Goal: Information Seeking & Learning: Learn about a topic

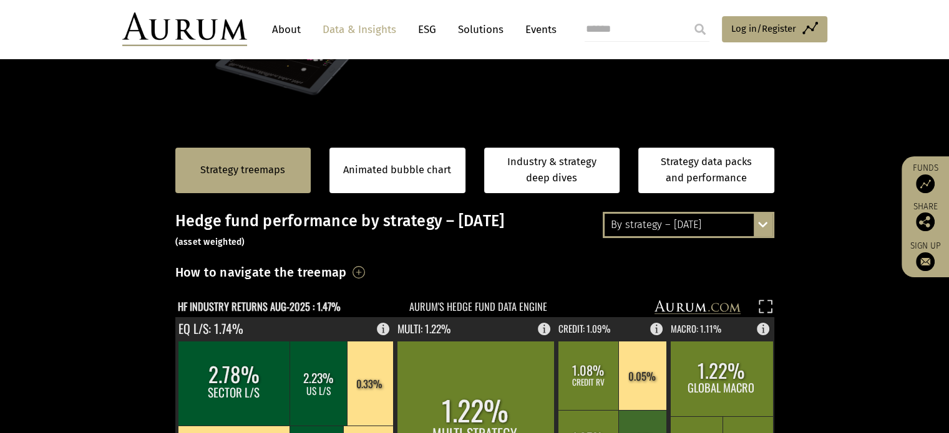
scroll to position [312, 0]
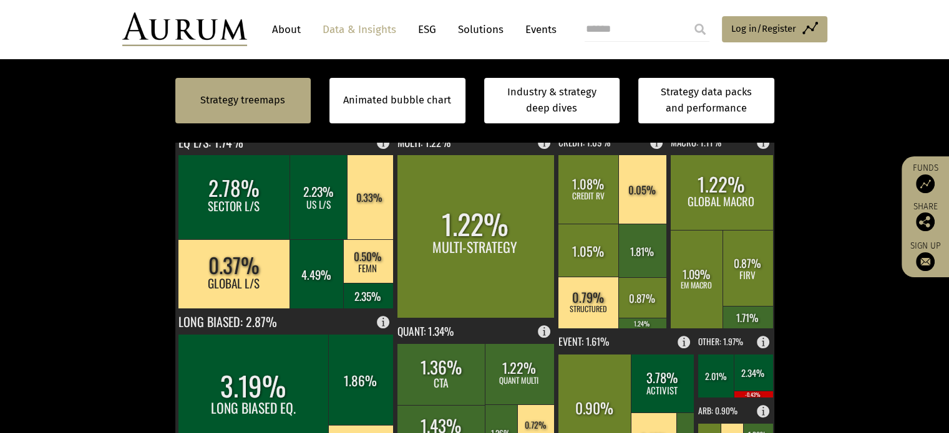
click at [331, 128] on text "HF INDUSTRY RETURNS AUG-2025 : 1.47%" at bounding box center [259, 121] width 163 height 16
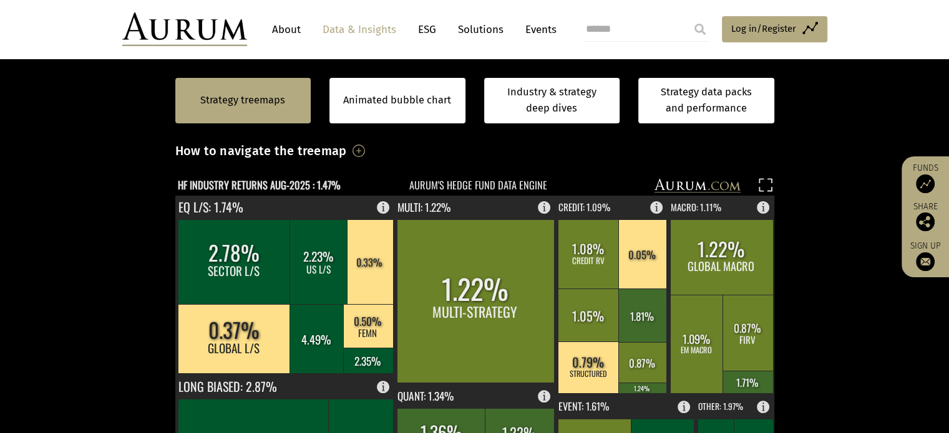
scroll to position [249, 0]
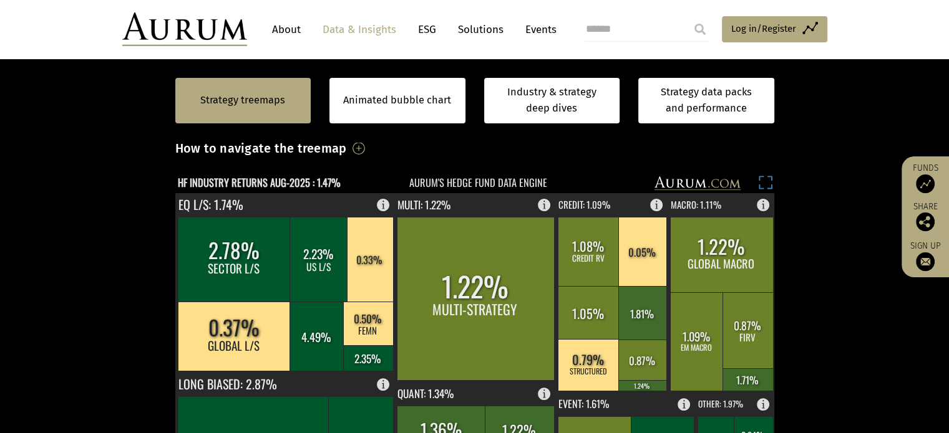
click at [768, 193] on rect at bounding box center [764, 184] width 17 height 17
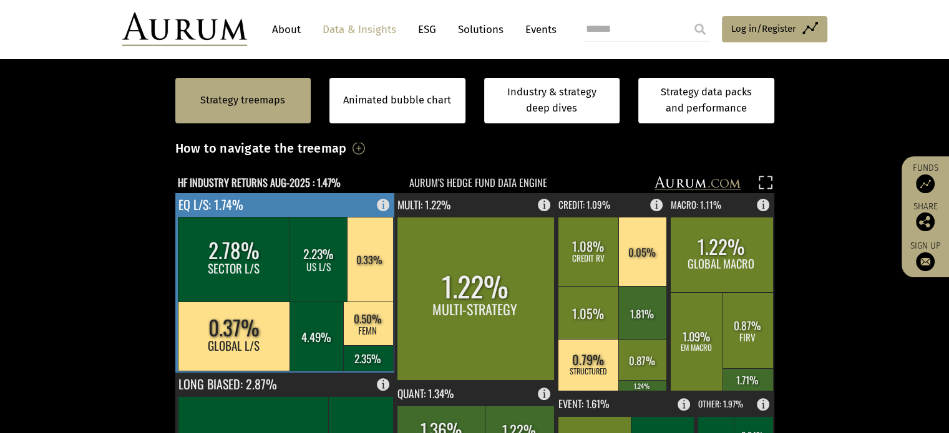
click at [207, 214] on text "EQ L/S: 1.74%" at bounding box center [210, 204] width 65 height 19
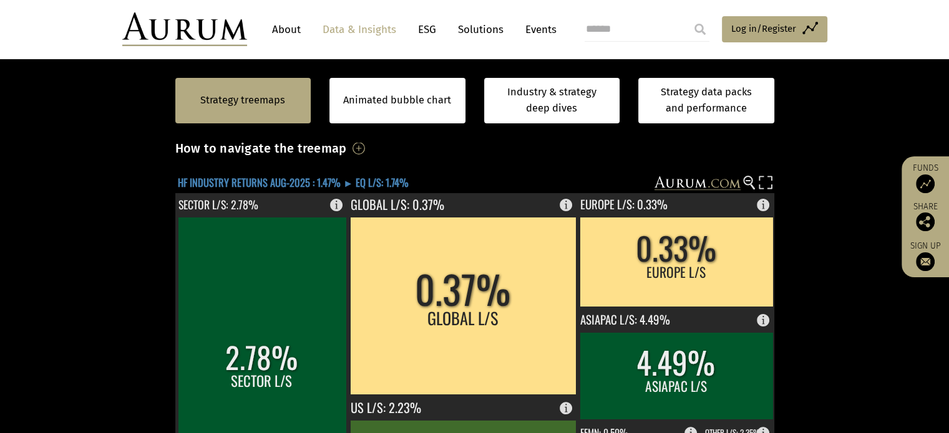
click at [267, 191] on text "HF INDUSTRY RETURNS AUG-2025 : 1.47% ► EQ L/S: 1.74%" at bounding box center [293, 183] width 231 height 16
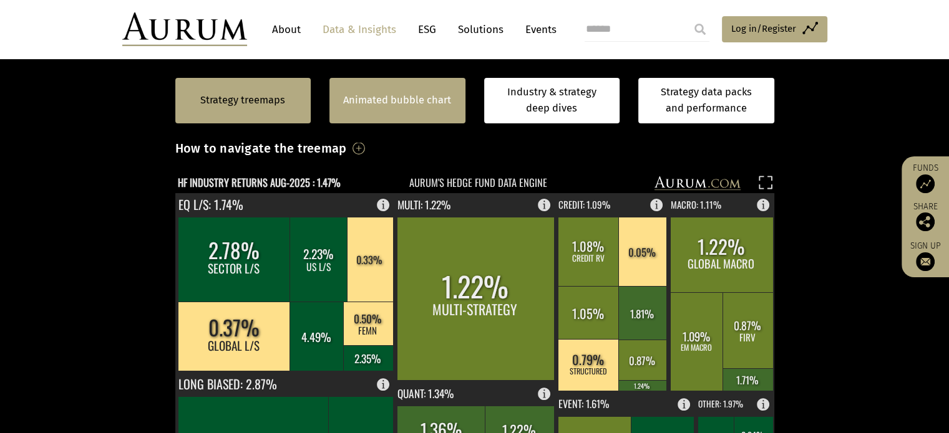
click at [434, 102] on link "Animated bubble chart" at bounding box center [397, 100] width 108 height 16
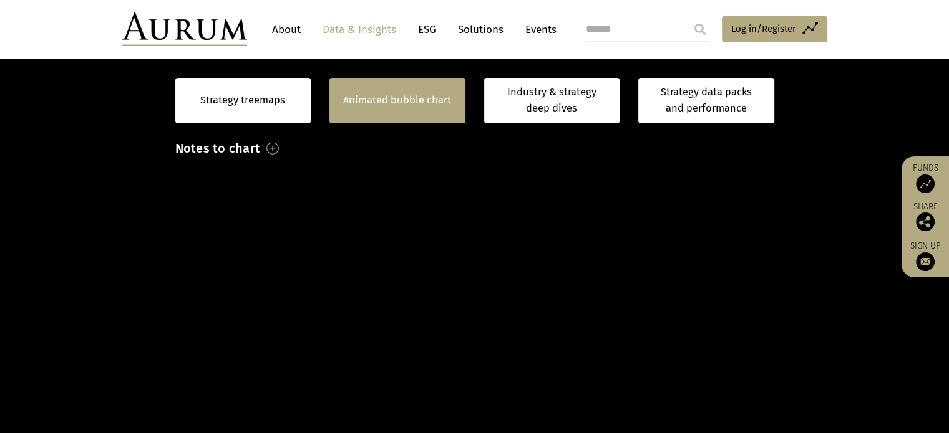
scroll to position [246, 0]
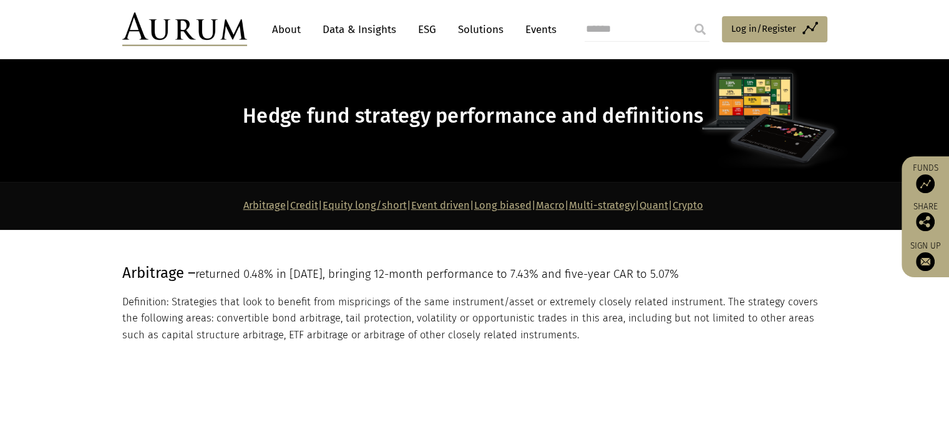
scroll to position [62, 0]
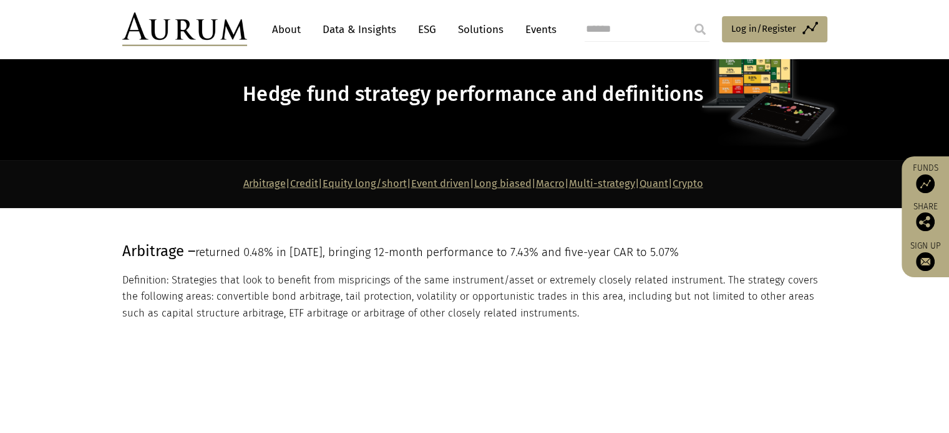
click at [322, 190] on link "Equity long/short" at bounding box center [364, 184] width 84 height 12
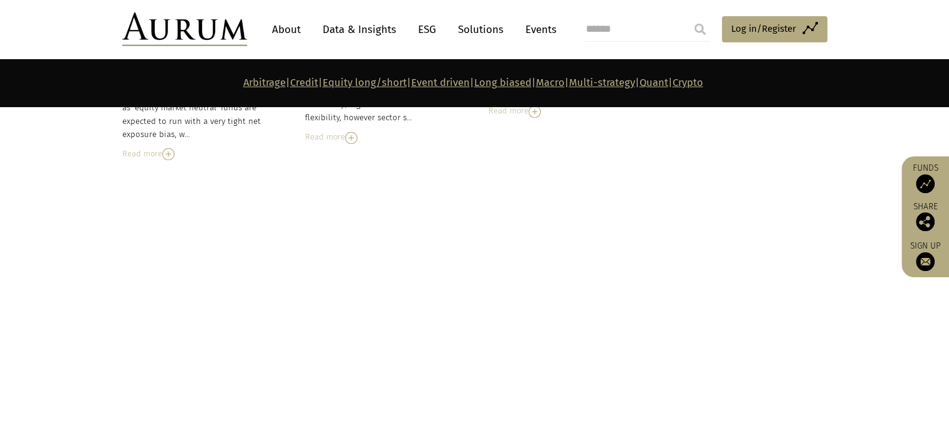
scroll to position [2251, 0]
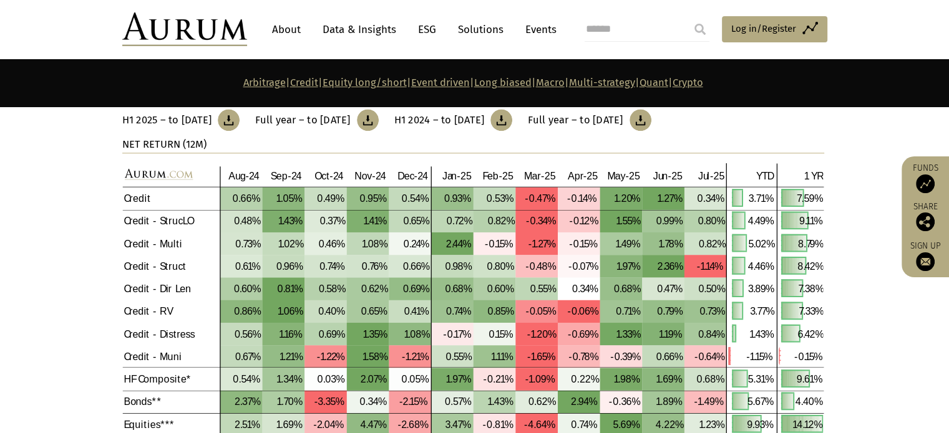
scroll to position [1378, 0]
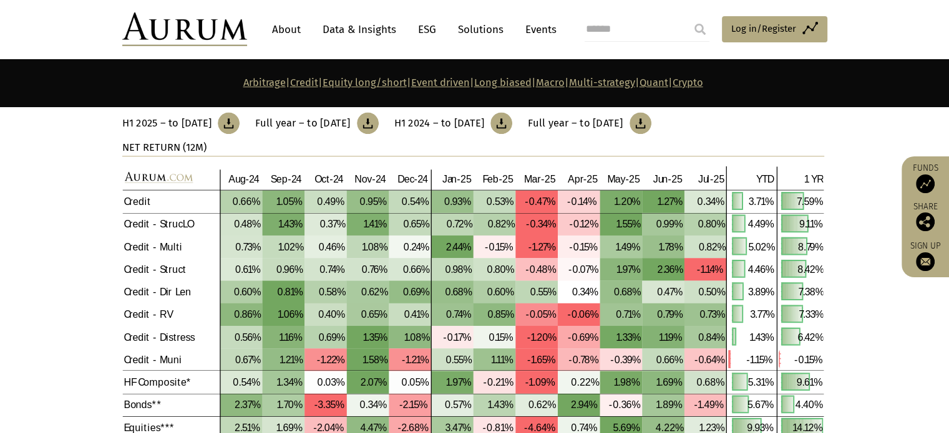
click at [373, 27] on link "Data & Insights" at bounding box center [359, 29] width 86 height 23
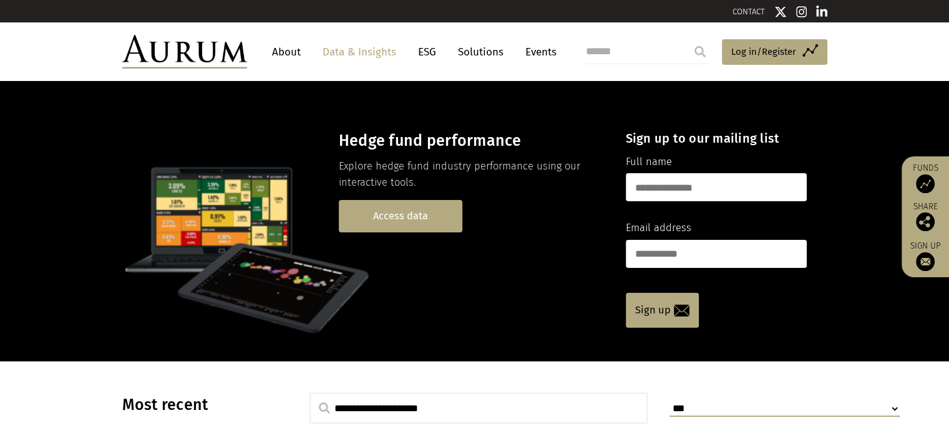
click at [398, 232] on link "Access data" at bounding box center [400, 216] width 123 height 32
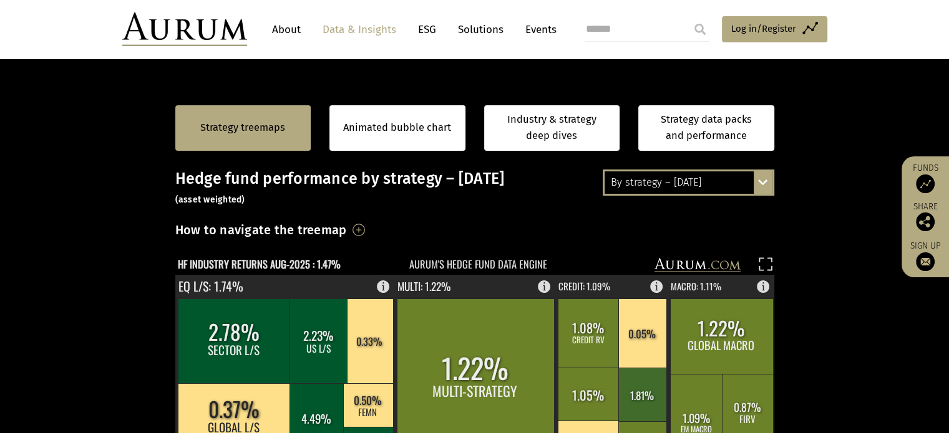
scroll to position [249, 0]
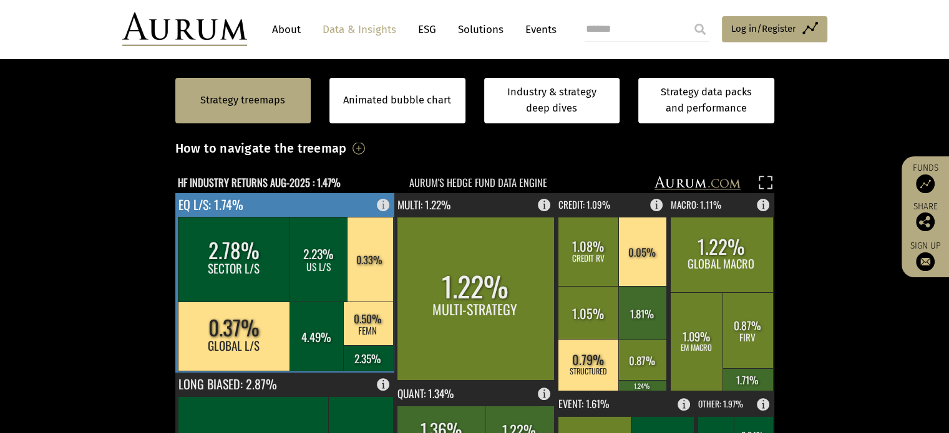
click at [381, 211] on rect at bounding box center [386, 201] width 15 height 17
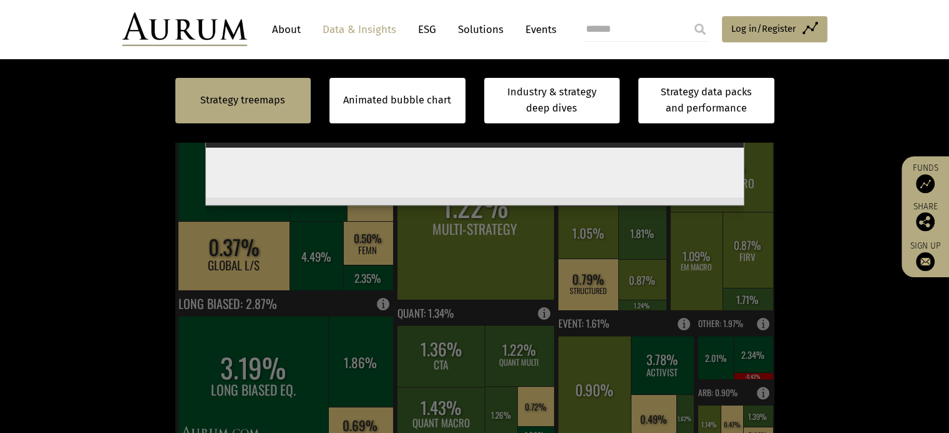
scroll to position [312, 0]
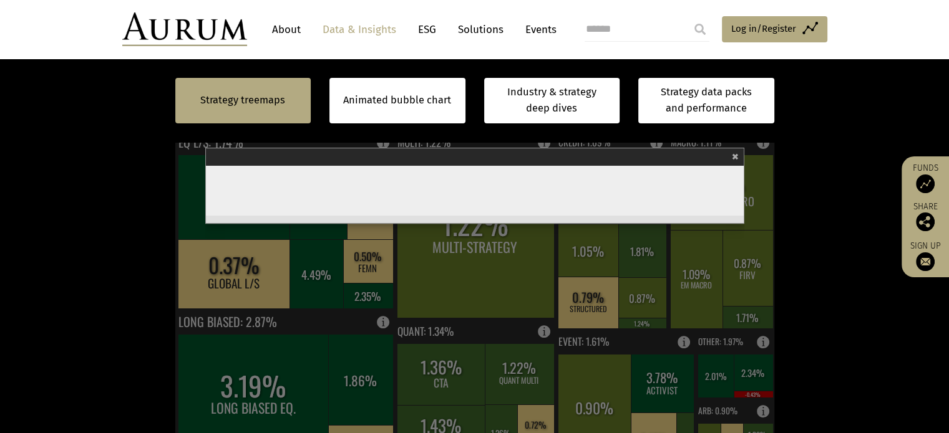
click at [736, 163] on span "×" at bounding box center [735, 155] width 7 height 14
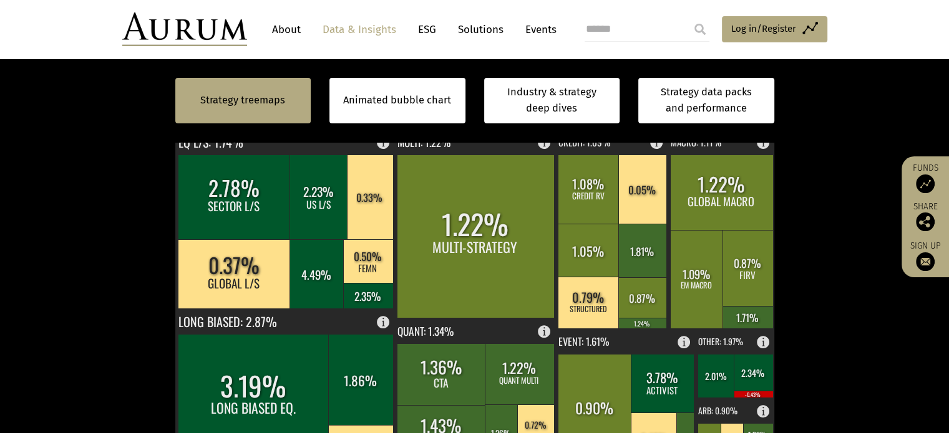
click at [768, 131] on rect at bounding box center [764, 122] width 17 height 17
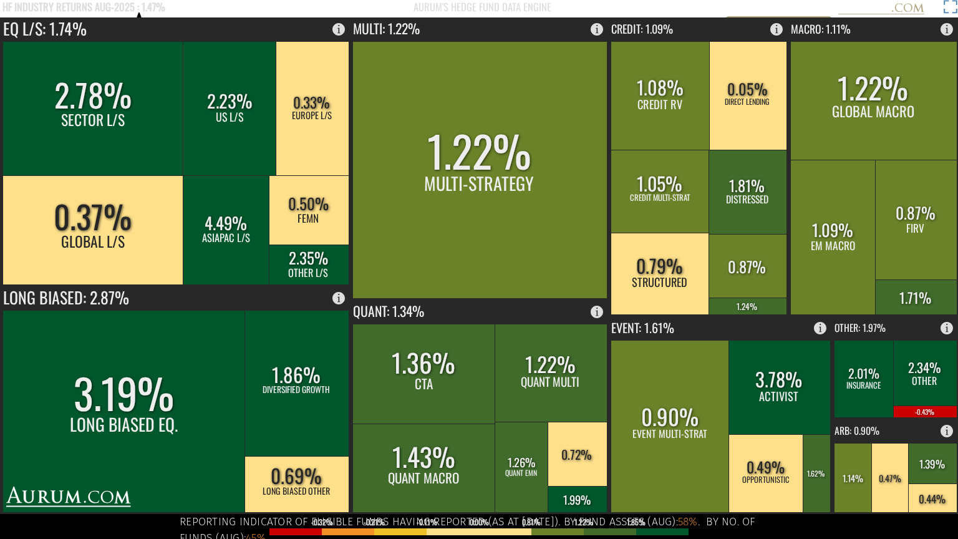
click at [948, 0] on rect at bounding box center [948, 8] width 17 height 17
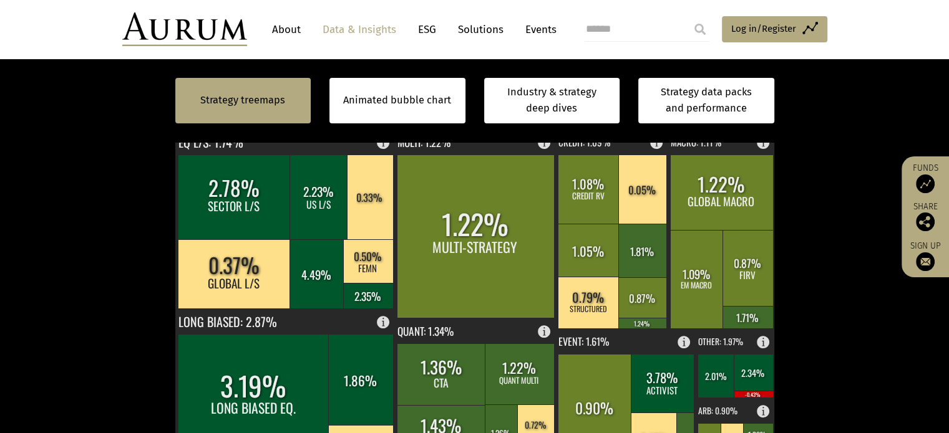
scroll to position [312, 0]
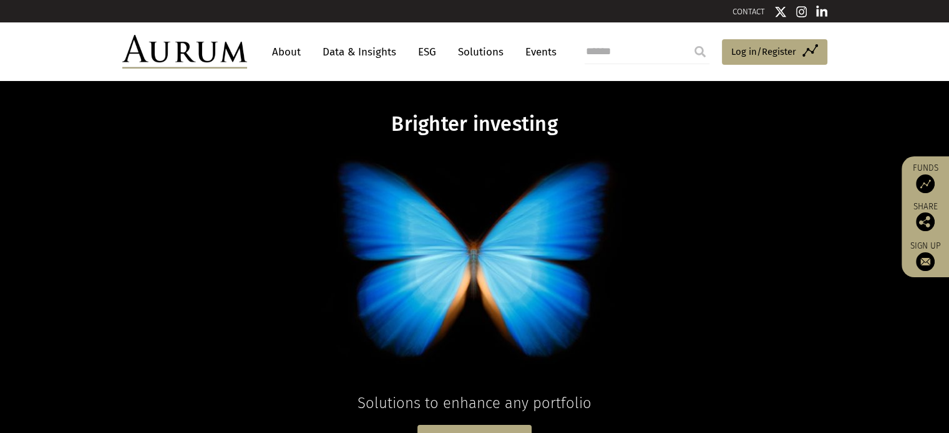
click at [359, 54] on link "Data & Insights" at bounding box center [359, 52] width 86 height 23
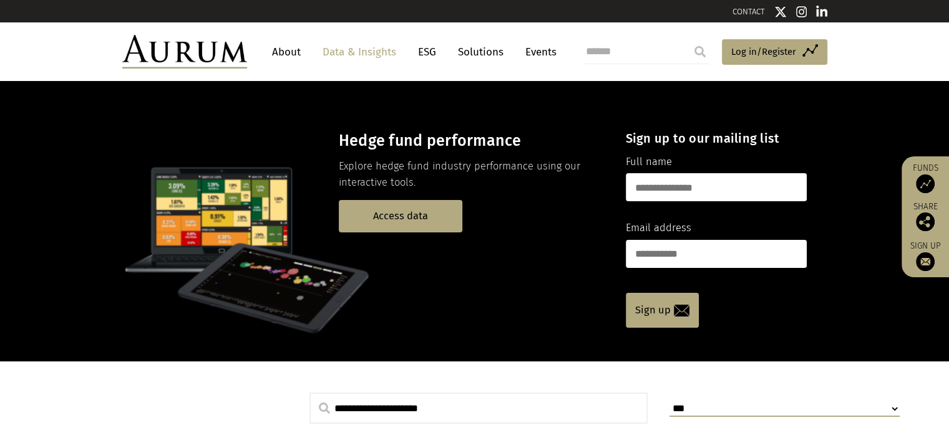
scroll to position [125, 0]
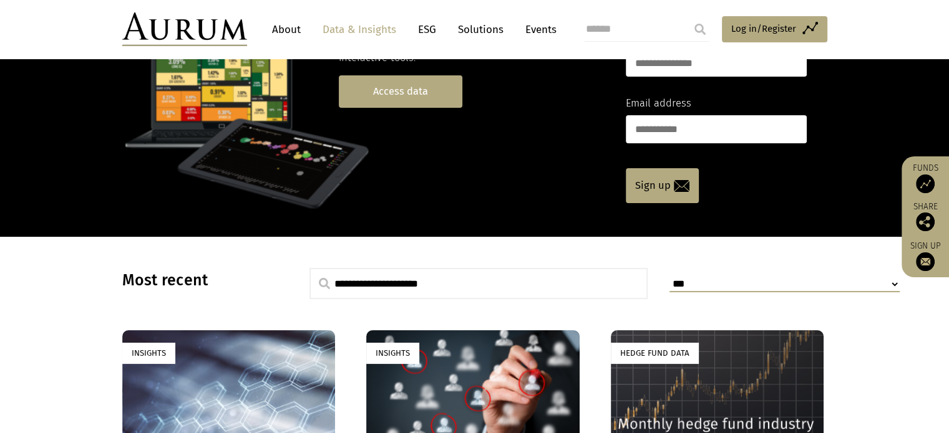
click at [405, 107] on link "Access data" at bounding box center [400, 91] width 123 height 32
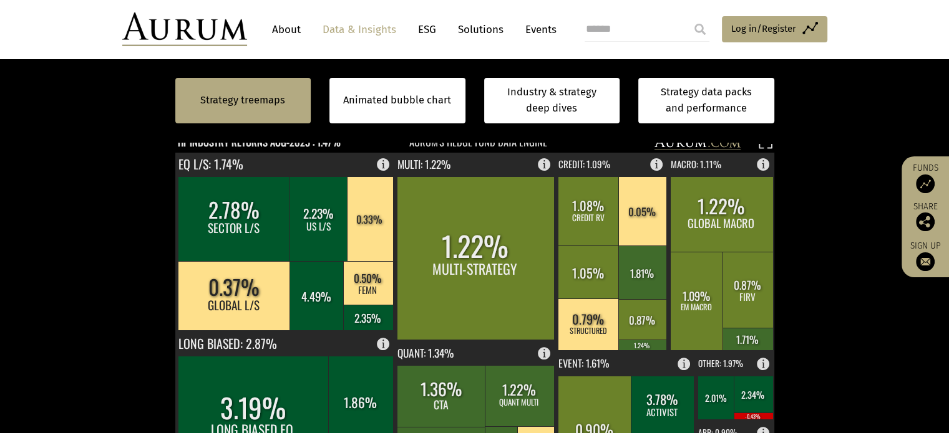
scroll to position [312, 0]
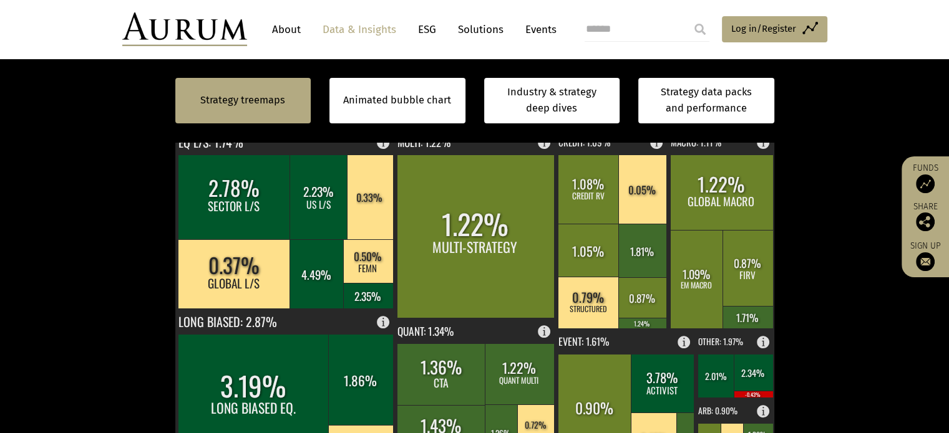
click at [217, 128] on text "HF INDUSTRY RETURNS AUG-2025 : 1.47%" at bounding box center [259, 121] width 163 height 16
click at [266, 128] on text "HF INDUSTRY RETURNS AUG-2025 : 1.47%" at bounding box center [259, 121] width 163 height 16
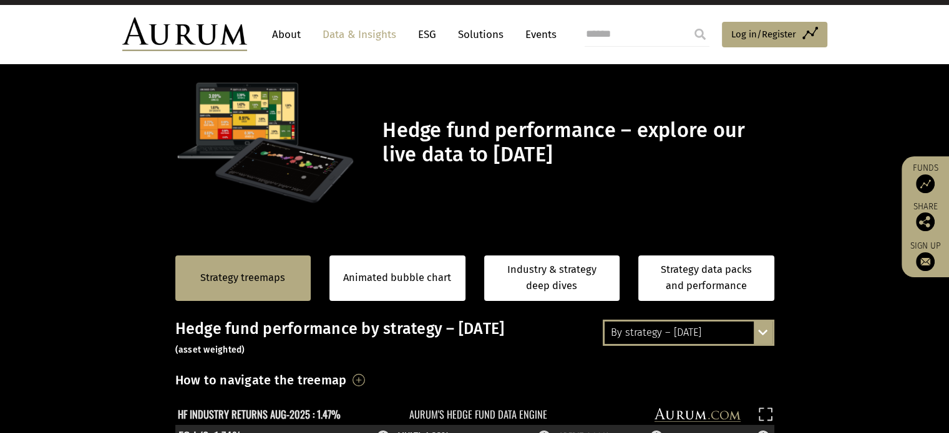
scroll to position [0, 0]
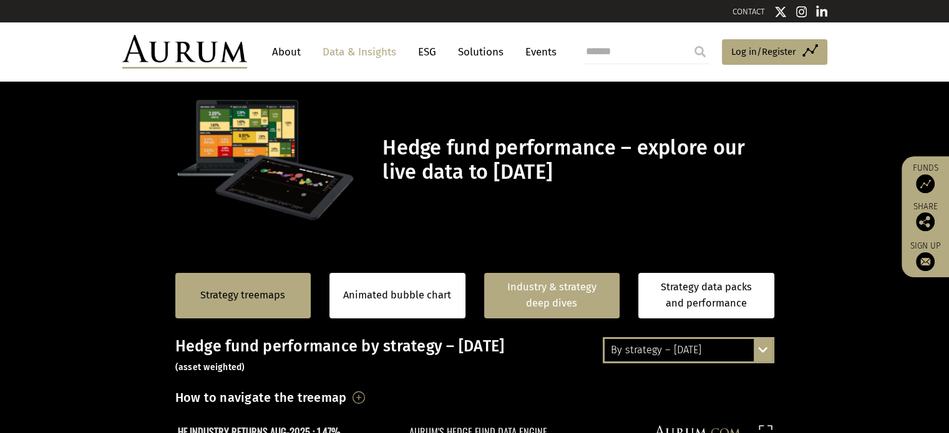
click at [549, 319] on link "Industry & strategy deep dives" at bounding box center [552, 296] width 136 height 46
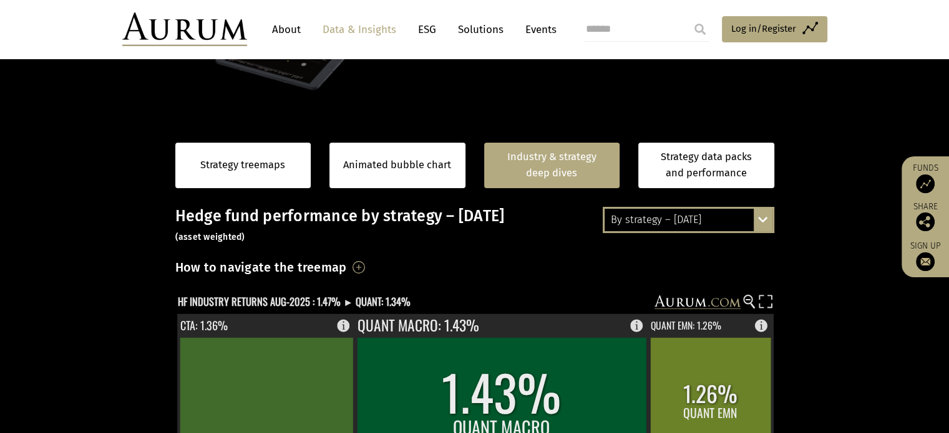
scroll to position [98, 0]
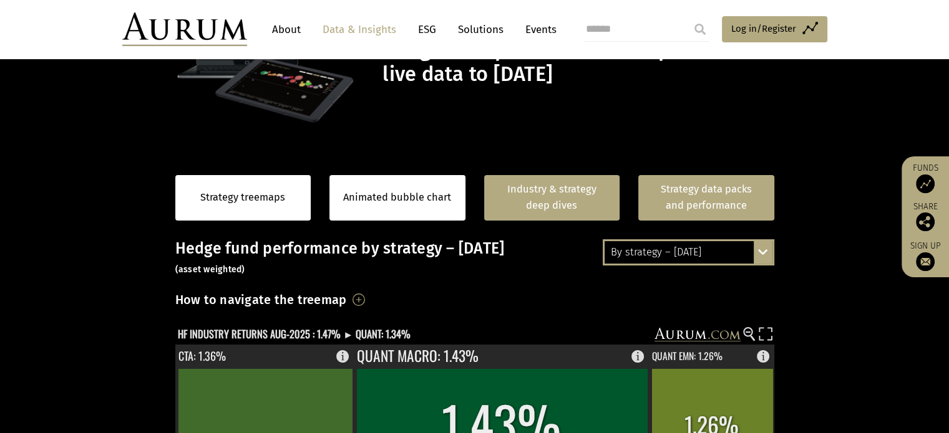
click at [712, 221] on link "Strategy data packs and performance" at bounding box center [706, 198] width 136 height 46
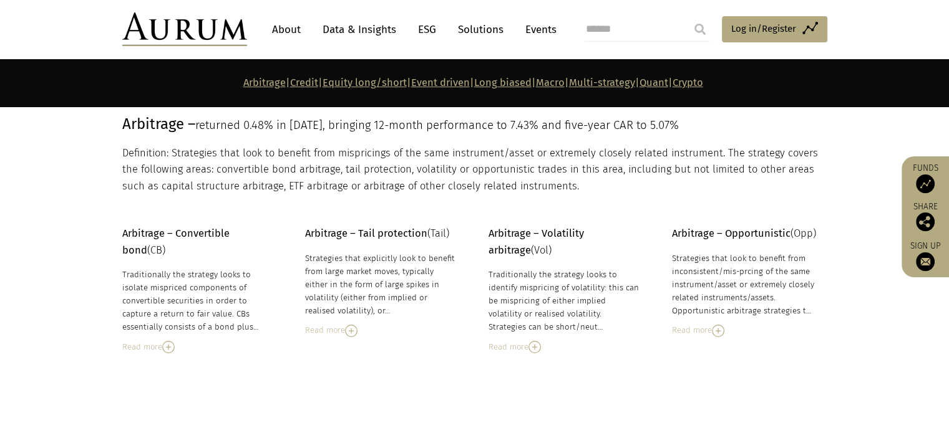
scroll to position [125, 0]
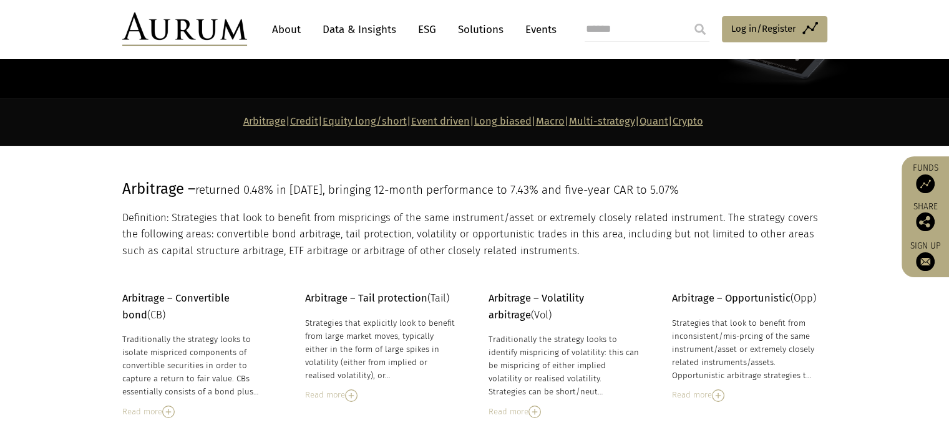
click at [668, 127] on link "Quant" at bounding box center [653, 121] width 29 height 12
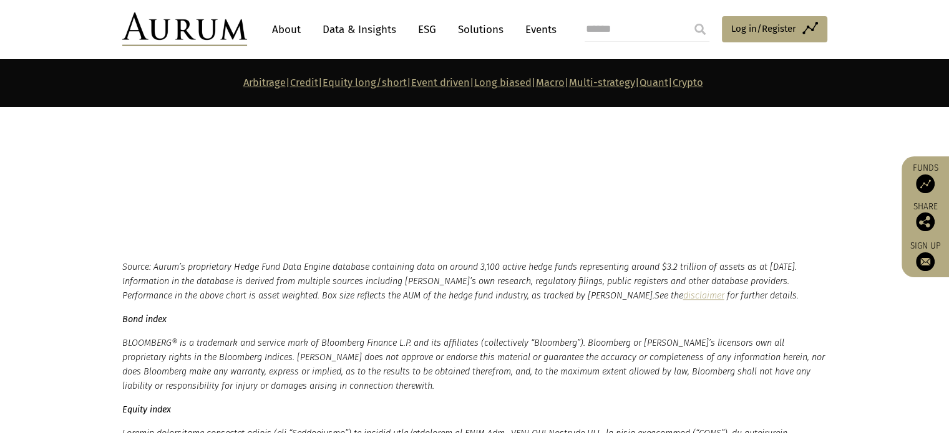
scroll to position [6256, 0]
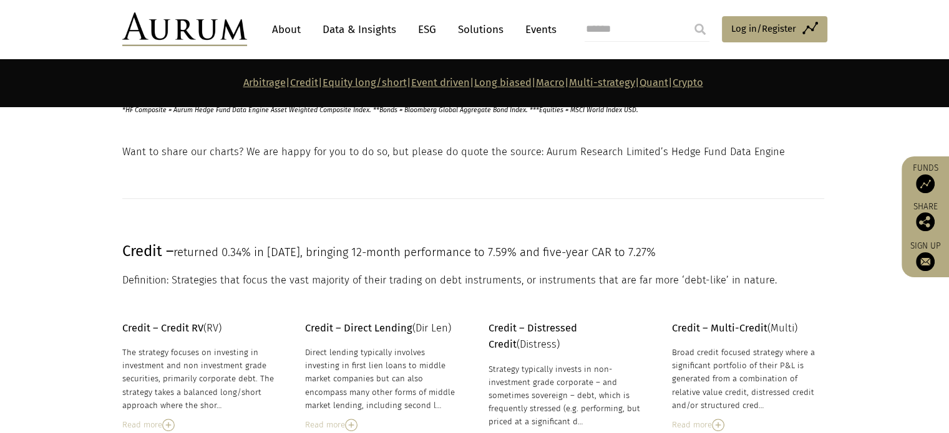
scroll to position [771, 0]
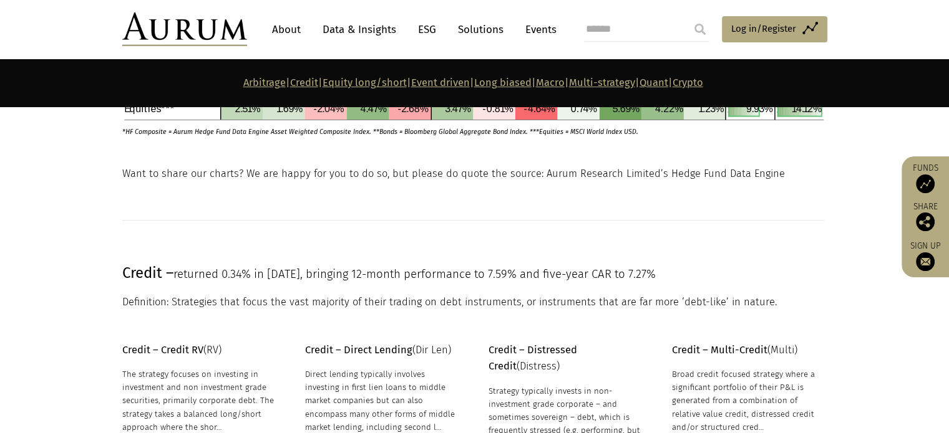
click at [668, 89] on link "Quant" at bounding box center [653, 83] width 29 height 12
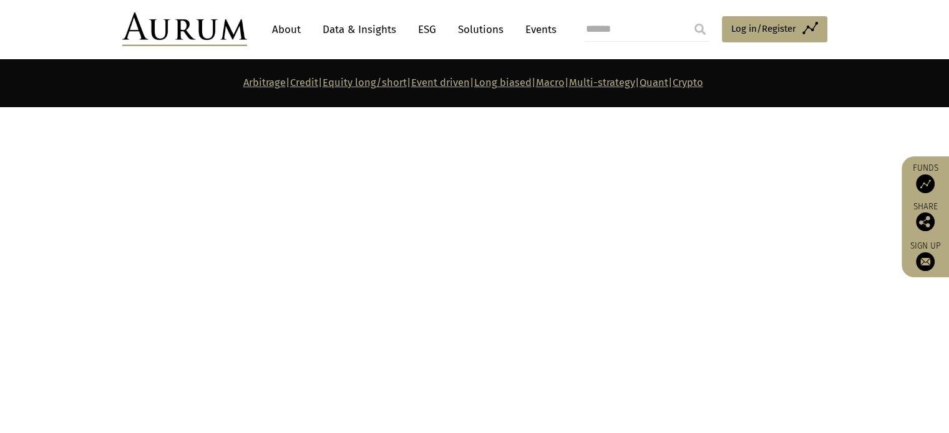
scroll to position [6225, 0]
click at [564, 83] on link "Macro" at bounding box center [550, 83] width 29 height 12
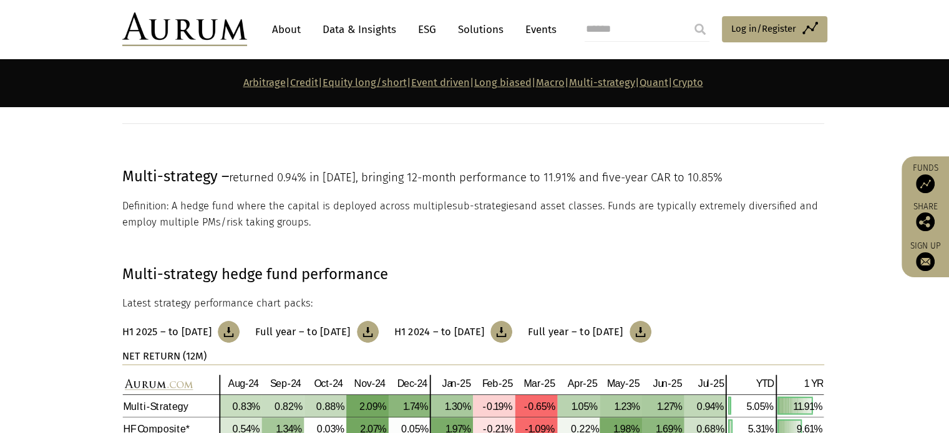
scroll to position [4773, 0]
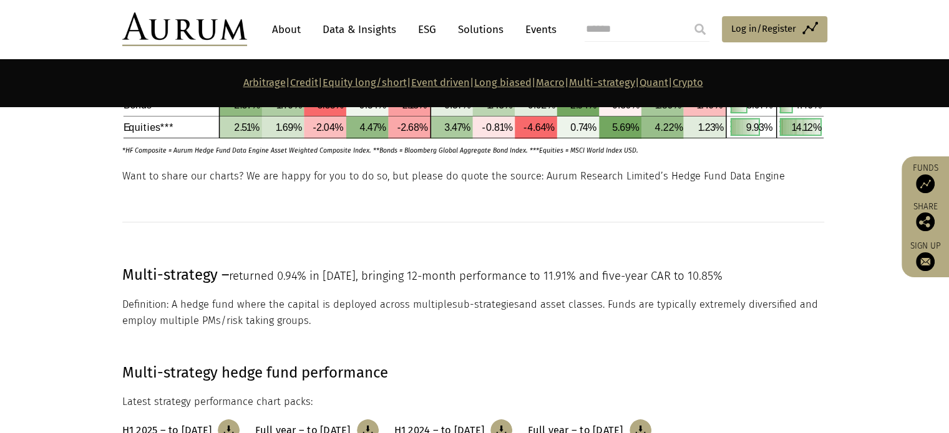
click at [388, 28] on link "Data & Insights" at bounding box center [359, 29] width 86 height 23
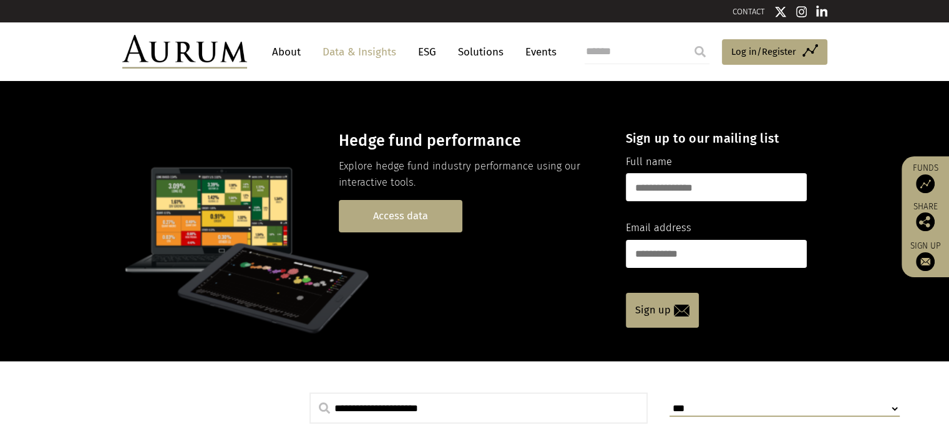
click at [407, 232] on link "Access data" at bounding box center [400, 216] width 123 height 32
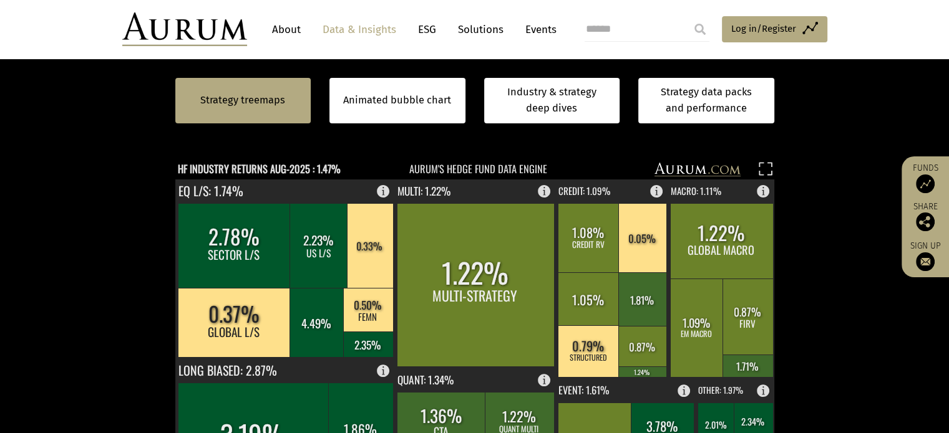
scroll to position [249, 0]
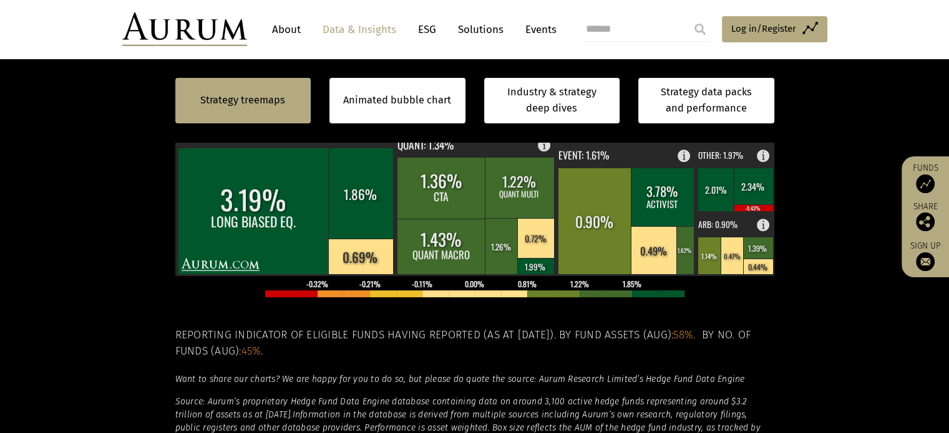
scroll to position [499, 0]
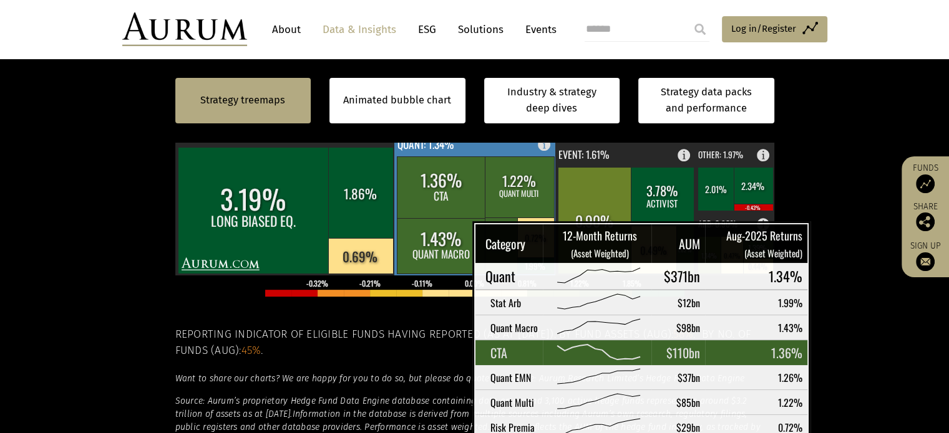
click at [441, 218] on rect at bounding box center [441, 188] width 89 height 62
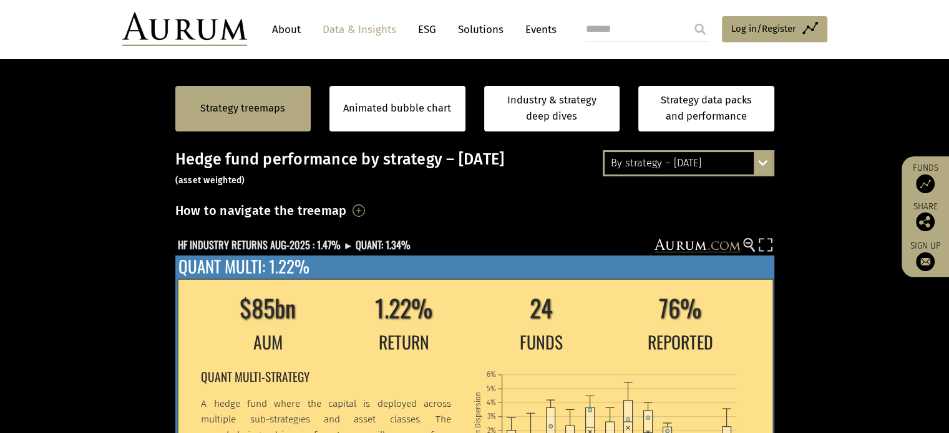
scroll to position [249, 0]
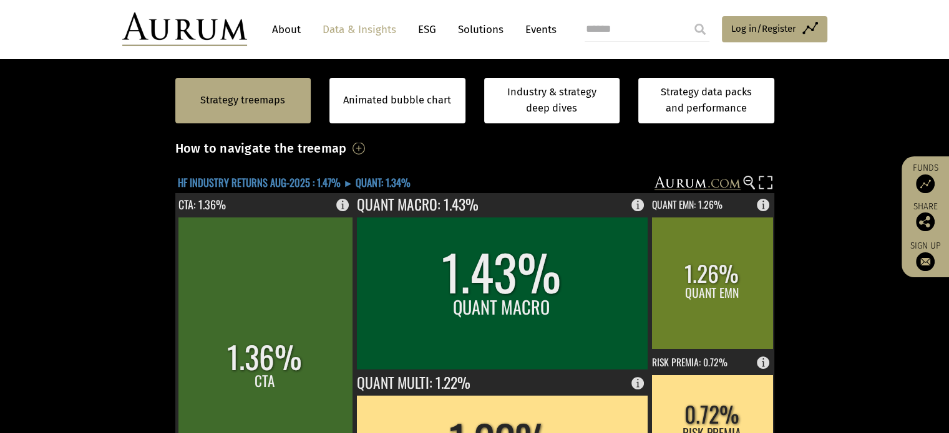
click at [401, 191] on text "HF INDUSTRY RETURNS AUG-2025 : 1.47% ► QUANT: 1.34%" at bounding box center [294, 183] width 233 height 16
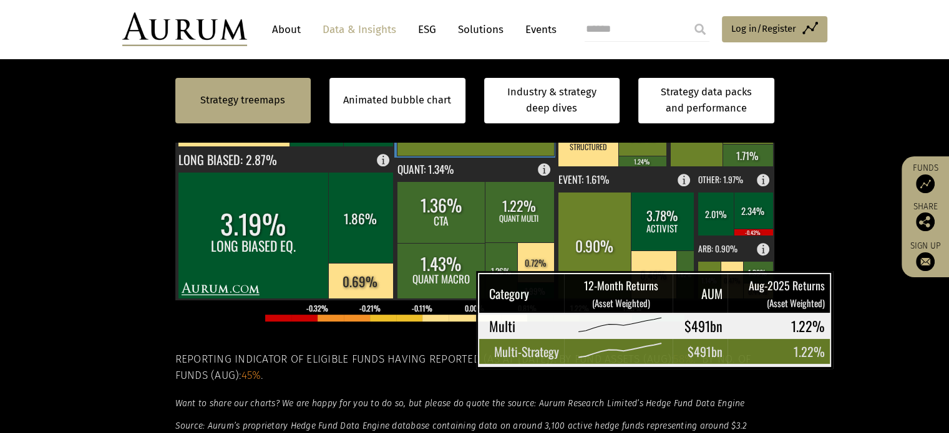
scroll to position [499, 0]
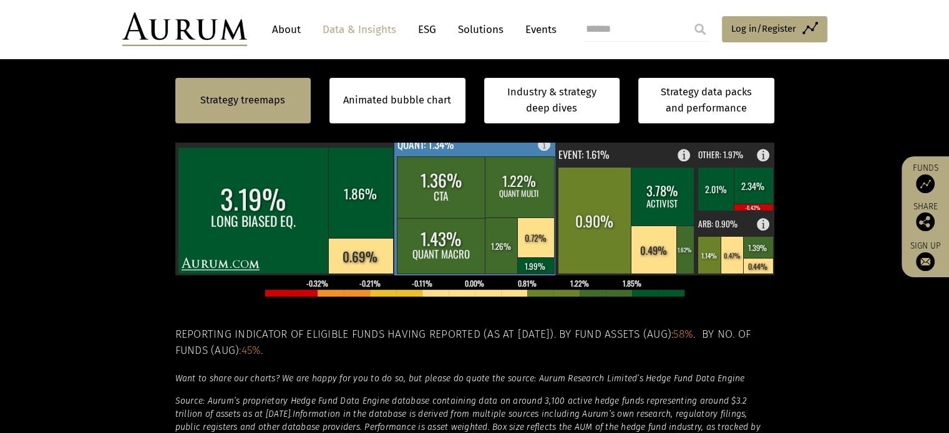
click at [448, 218] on rect at bounding box center [441, 188] width 89 height 62
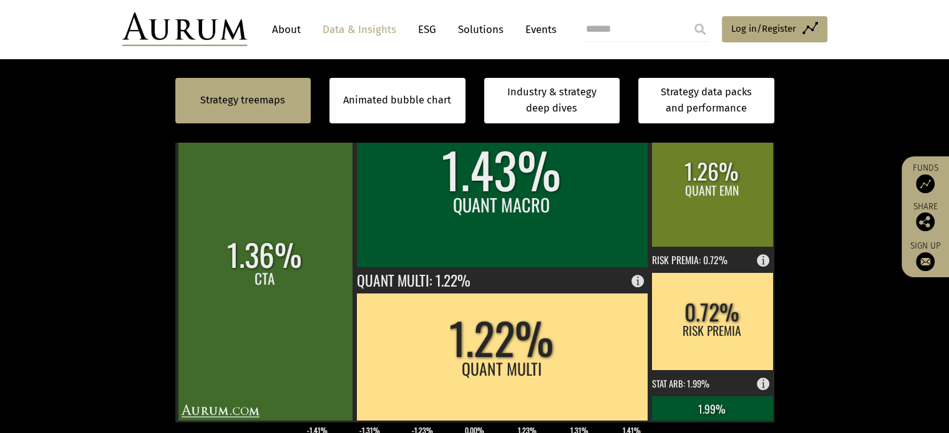
scroll to position [374, 0]
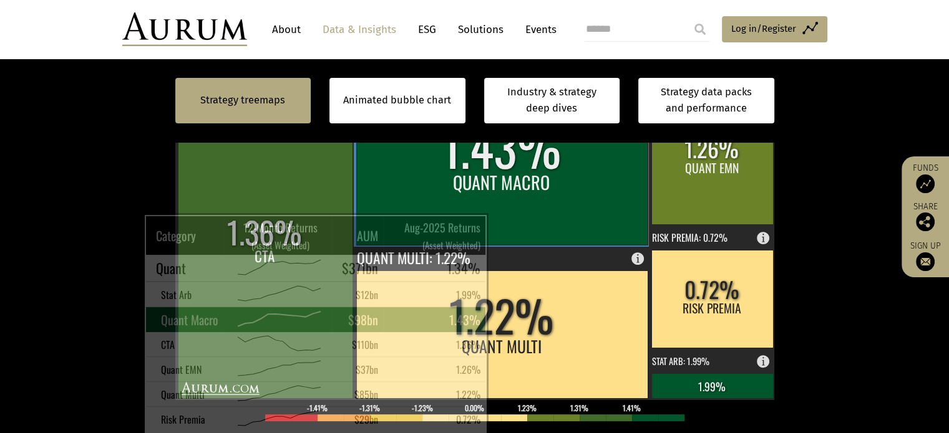
click at [505, 231] on rect at bounding box center [501, 168] width 291 height 153
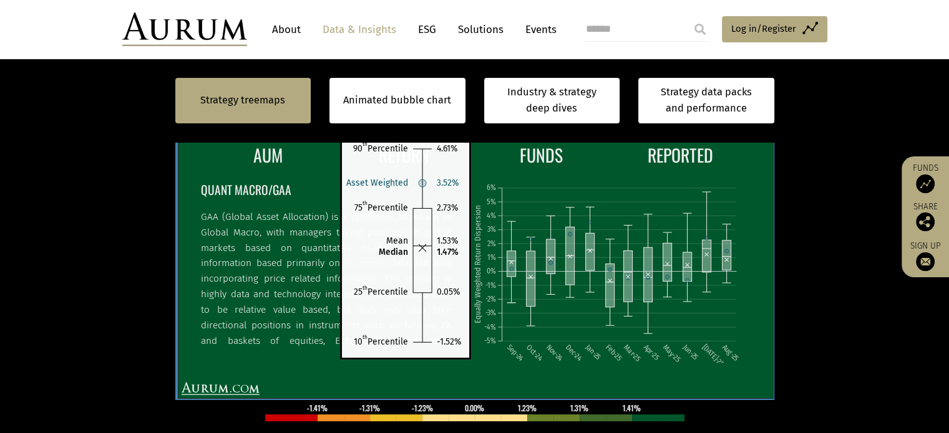
drag, startPoint x: 612, startPoint y: 336, endPoint x: 589, endPoint y: 314, distance: 32.2
click at [589, 314] on icon "Sep-24 Oct-24 Nov-24 Dec-24 Jan-25 Feb-25 Mar-25 Apr-25 May-25 Jun-25 Jul-25 Au…" at bounding box center [610, 267] width 276 height 190
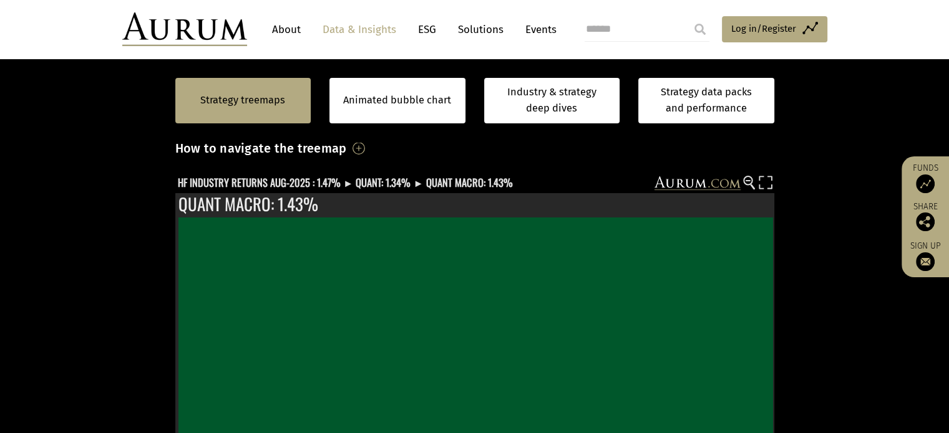
scroll to position [248, 0]
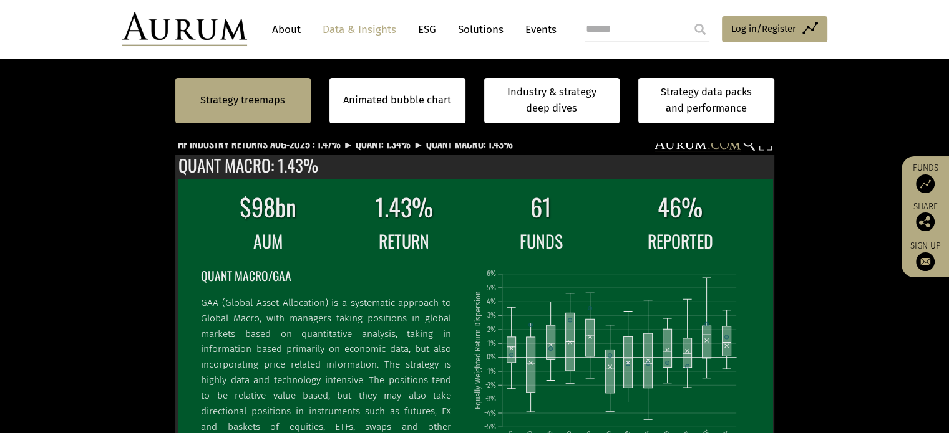
scroll to position [282, 0]
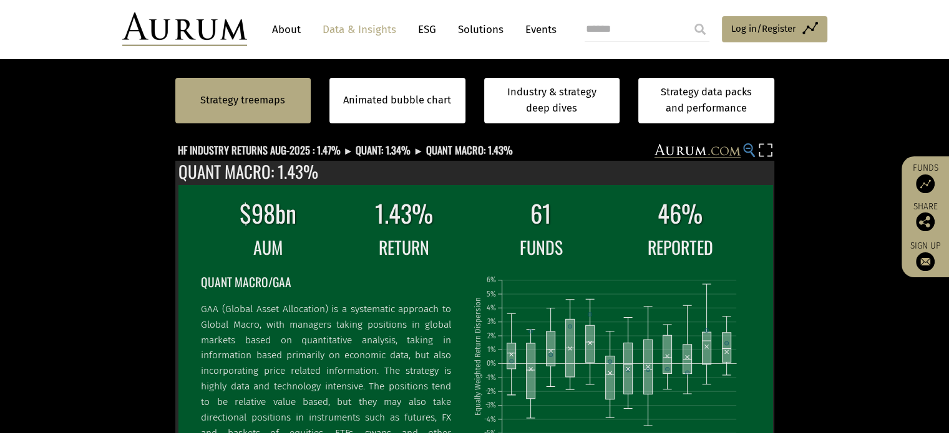
click at [750, 152] on circle at bounding box center [747, 148] width 8 height 8
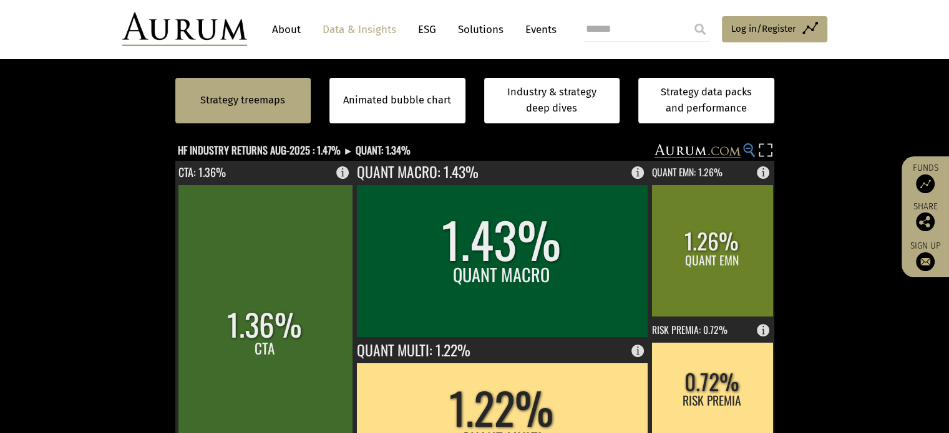
click at [750, 152] on circle at bounding box center [747, 148] width 8 height 8
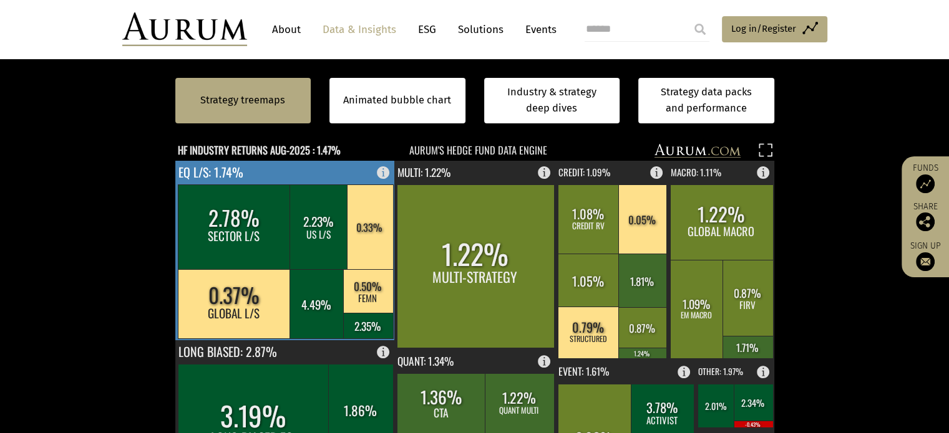
click at [274, 223] on rect at bounding box center [285, 251] width 220 height 180
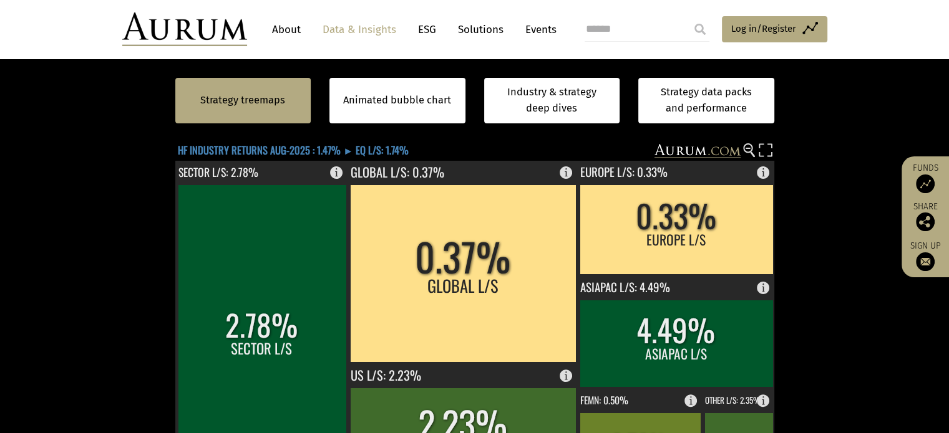
click at [408, 158] on text "HF INDUSTRY RETURNS AUG-2025 : 1.47% ► EQ L/S: 1.74%" at bounding box center [293, 151] width 231 height 16
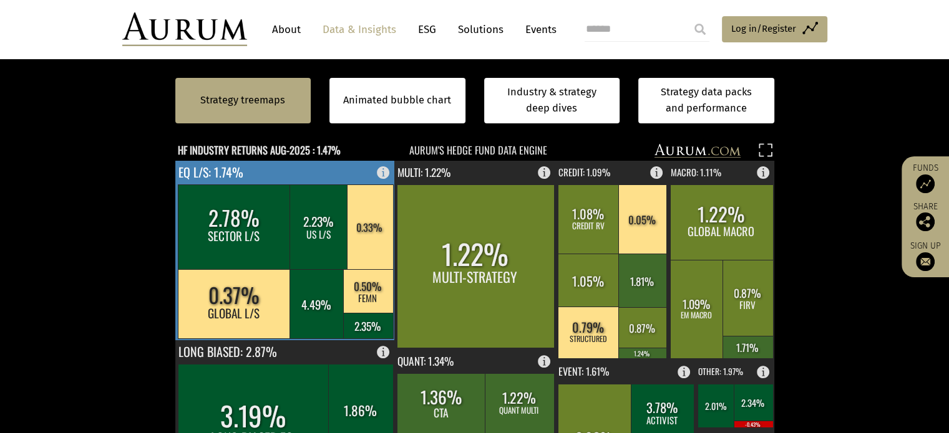
click at [275, 231] on rect at bounding box center [285, 251] width 220 height 180
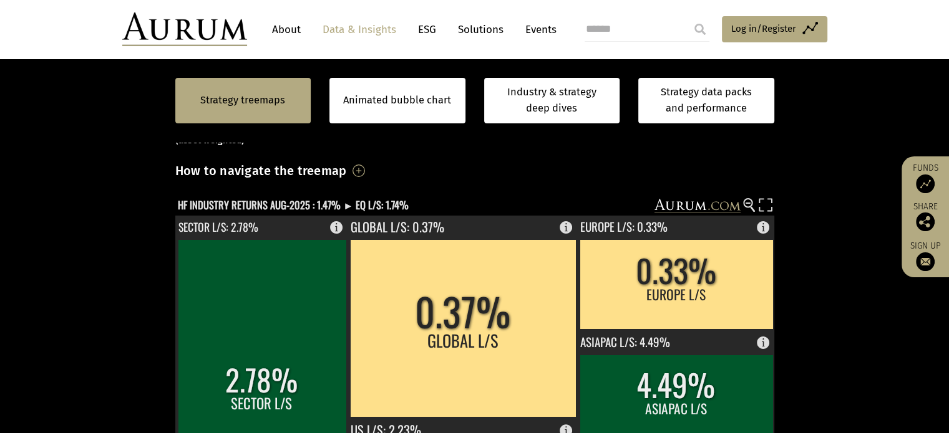
scroll to position [220, 0]
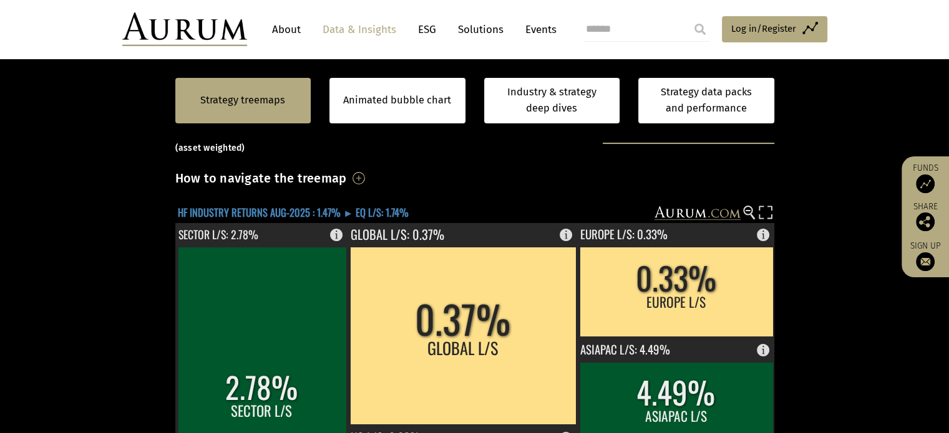
click at [263, 221] on text "HF INDUSTRY RETURNS AUG-2025 : 1.47% ► EQ L/S: 1.74%" at bounding box center [293, 213] width 231 height 16
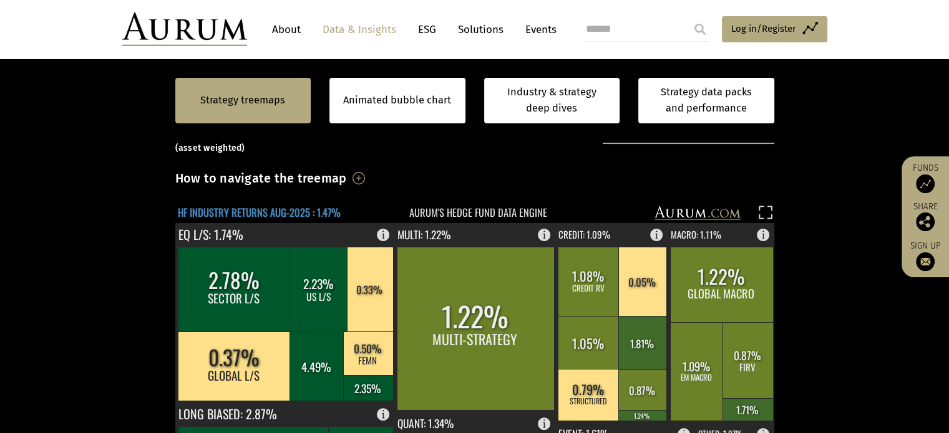
click at [339, 221] on text "HF INDUSTRY RETURNS AUG-2025 : 1.47%" at bounding box center [259, 213] width 163 height 16
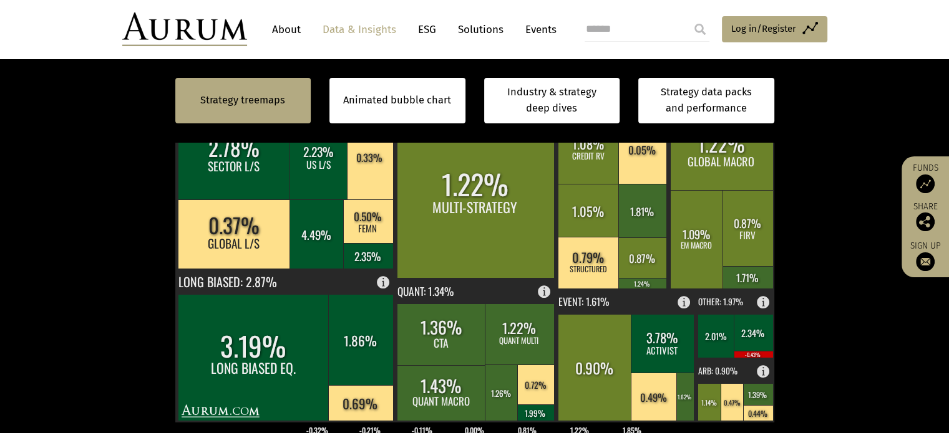
scroll to position [344, 0]
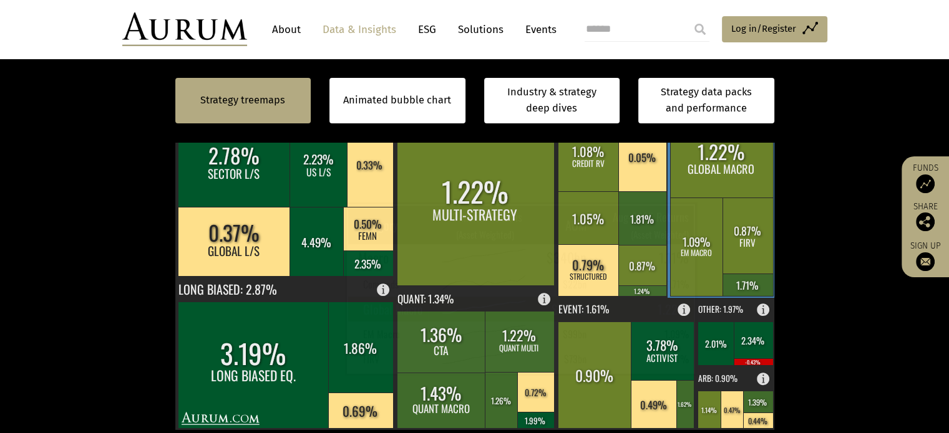
click at [707, 198] on rect at bounding box center [721, 159] width 103 height 75
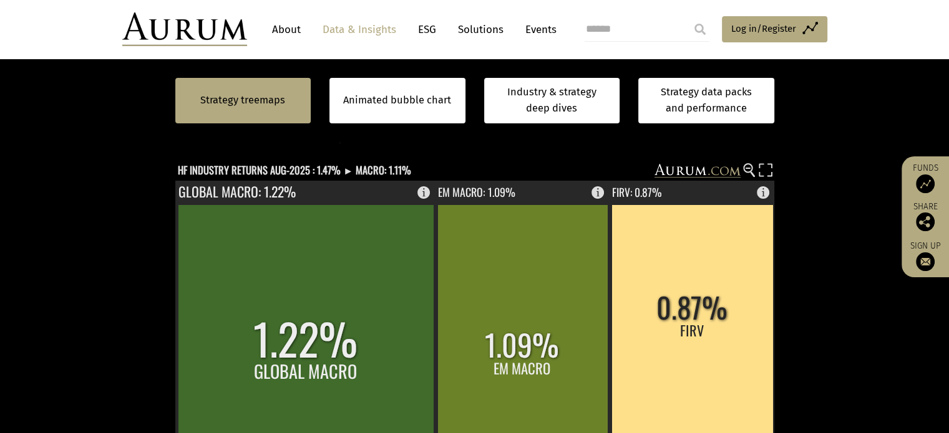
scroll to position [282, 0]
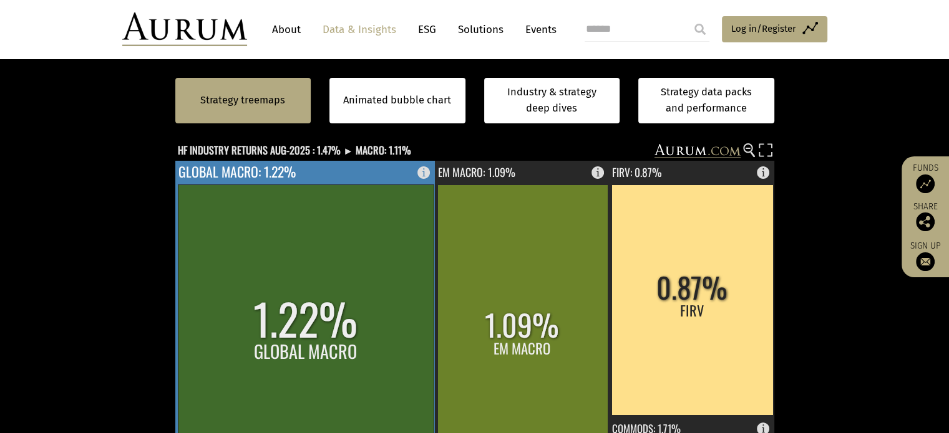
click at [271, 316] on rect at bounding box center [306, 338] width 256 height 306
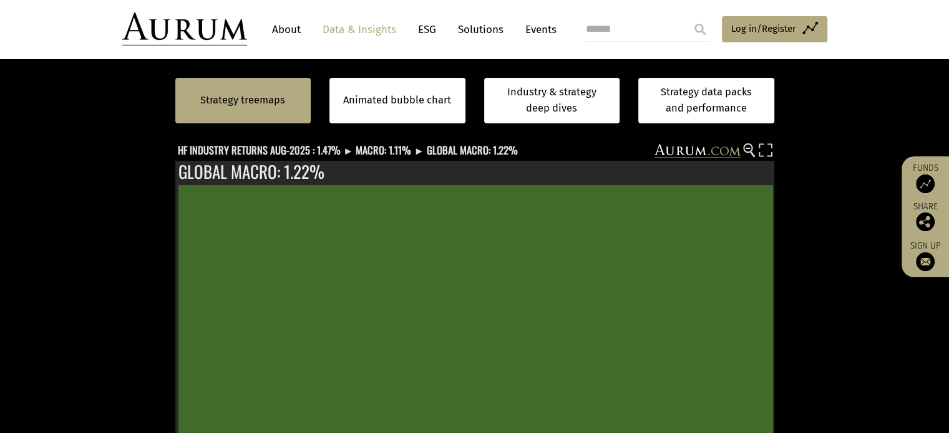
click at [862, 370] on section "Strategy treemaps Animated bubble chart Industry & strategy deep dives Strategy…" at bounding box center [474, 396] width 949 height 846
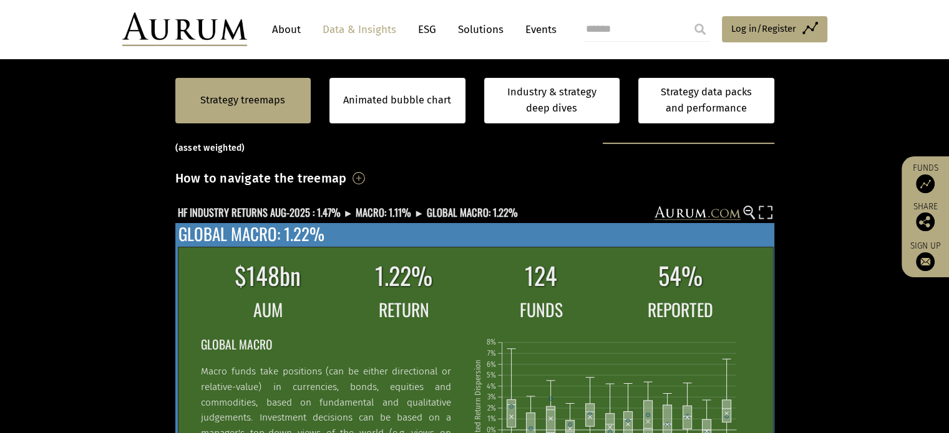
scroll to position [220, 0]
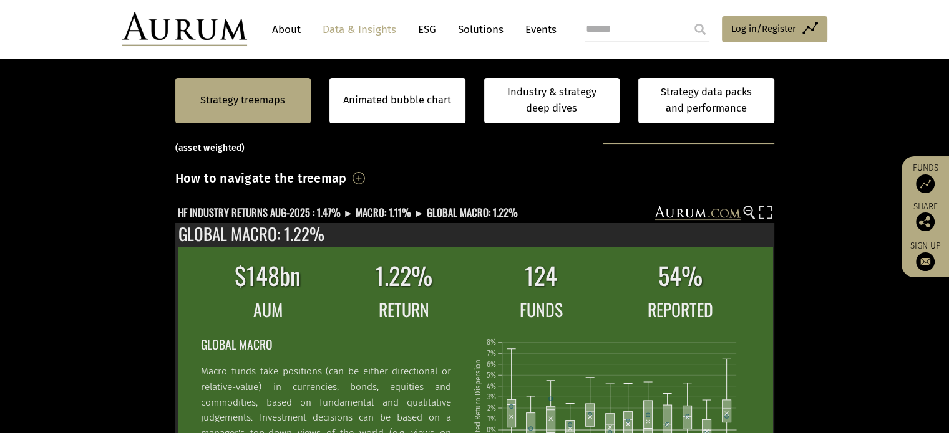
click at [759, 144] on div "By strategy – [DATE] By strategy – [DATE] By strategy – year to date 2016 – [DA…" at bounding box center [688, 131] width 172 height 26
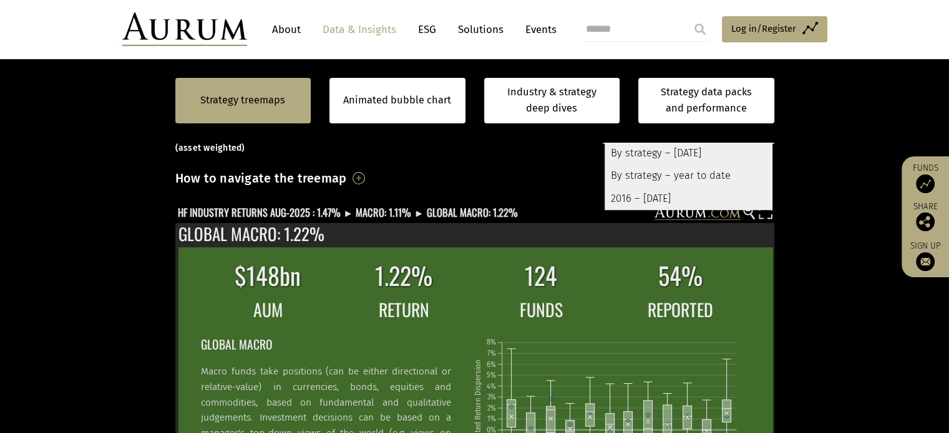
click at [685, 188] on div "By strategy – year to date" at bounding box center [688, 176] width 168 height 22
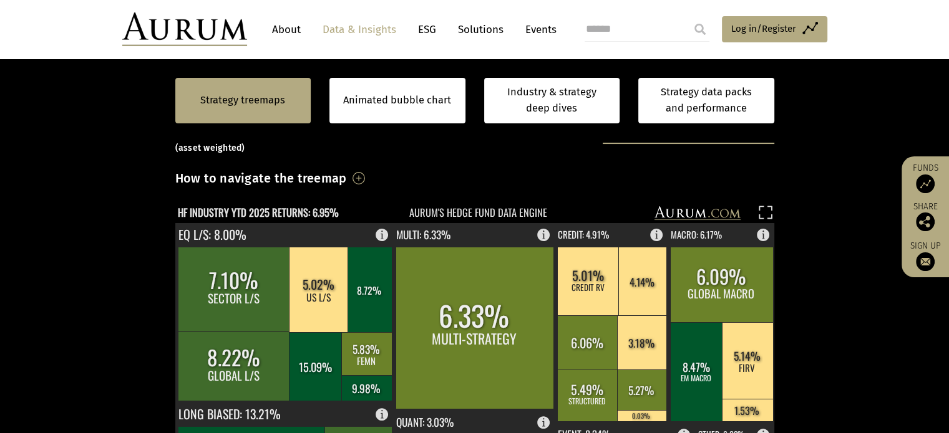
click at [764, 144] on div "By strategy – year to date By strategy – [DATE] By strategy – year to date 2016…" at bounding box center [688, 131] width 172 height 26
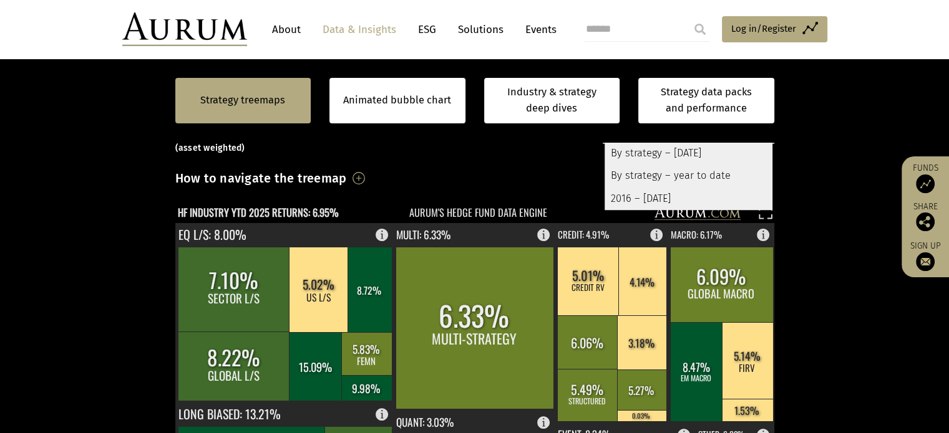
click at [703, 188] on div "By strategy – year to date" at bounding box center [688, 176] width 168 height 22
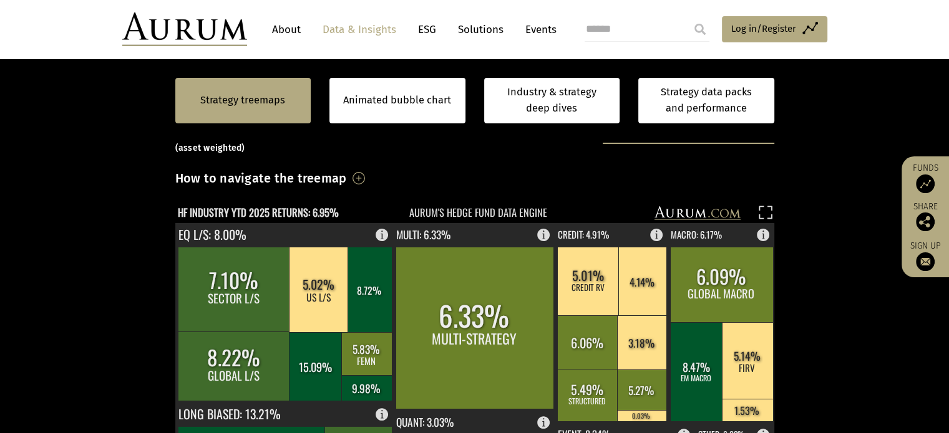
scroll to position [282, 0]
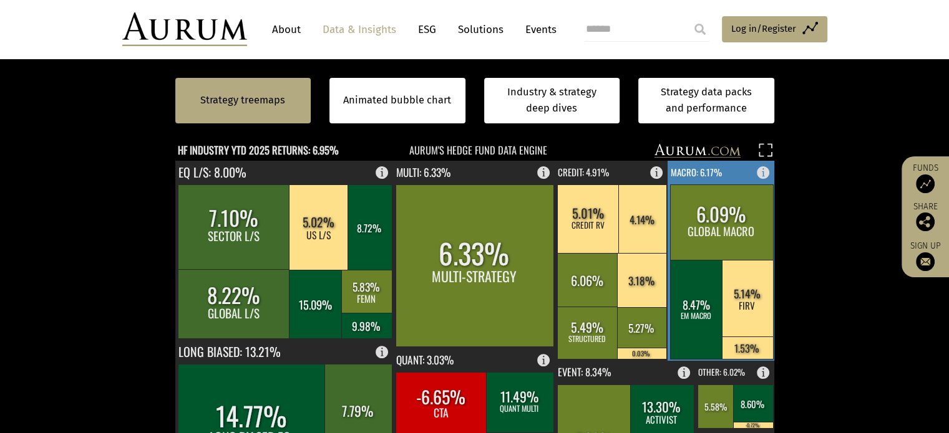
click at [726, 224] on rect at bounding box center [721, 261] width 108 height 200
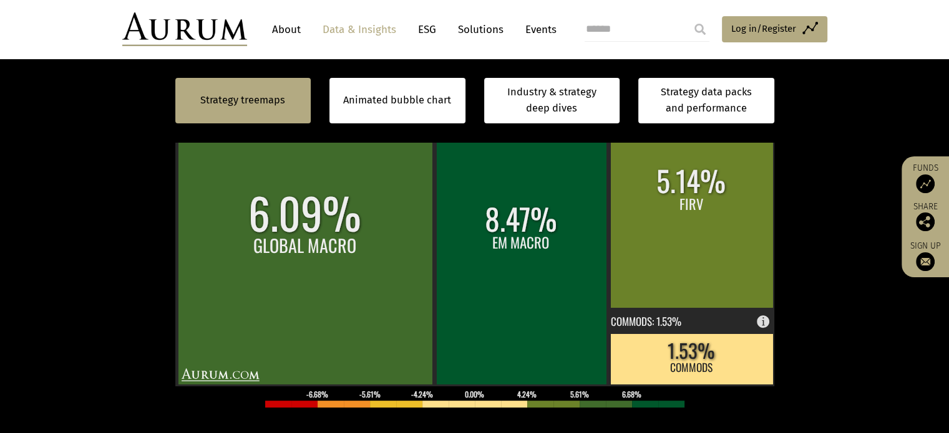
scroll to position [407, 0]
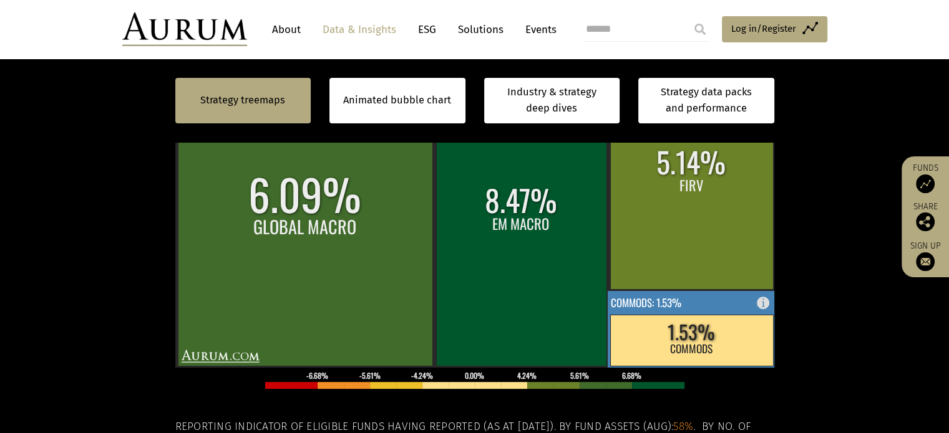
click at [679, 311] on text "COMMODS: 1.53%" at bounding box center [646, 303] width 70 height 16
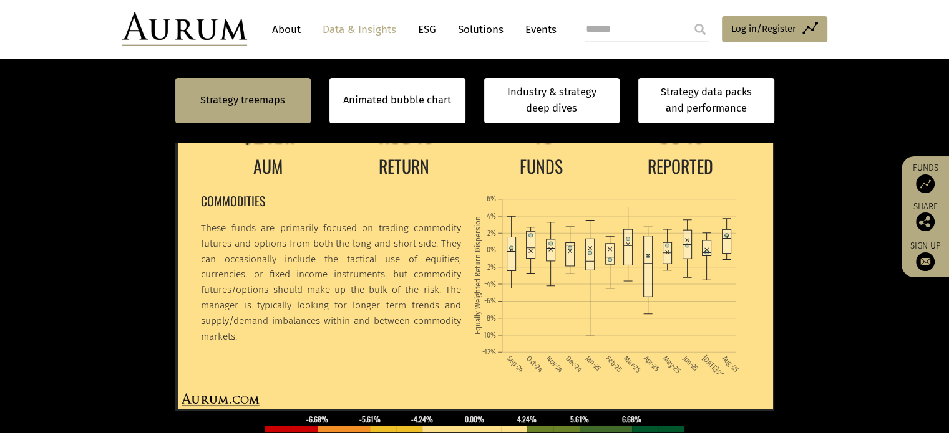
scroll to position [344, 0]
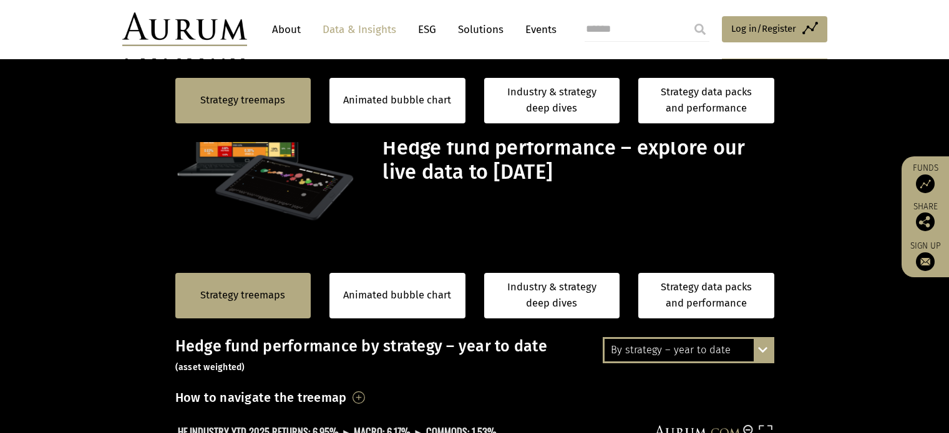
scroll to position [344, 0]
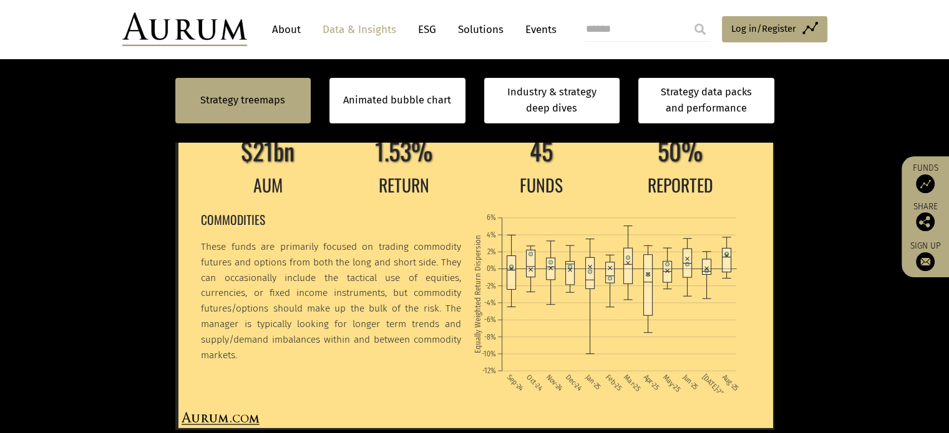
click at [818, 214] on section "Strategy treemaps Animated bubble chart Industry & strategy deep dives Strategy…" at bounding box center [474, 333] width 949 height 846
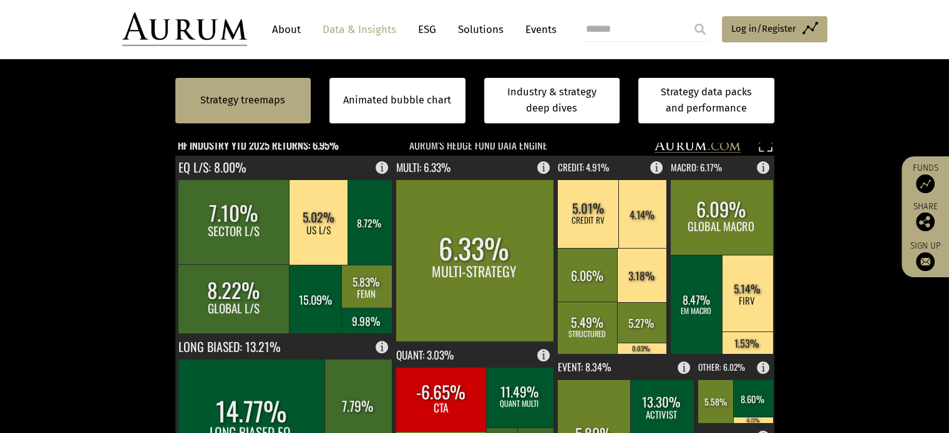
scroll to position [282, 0]
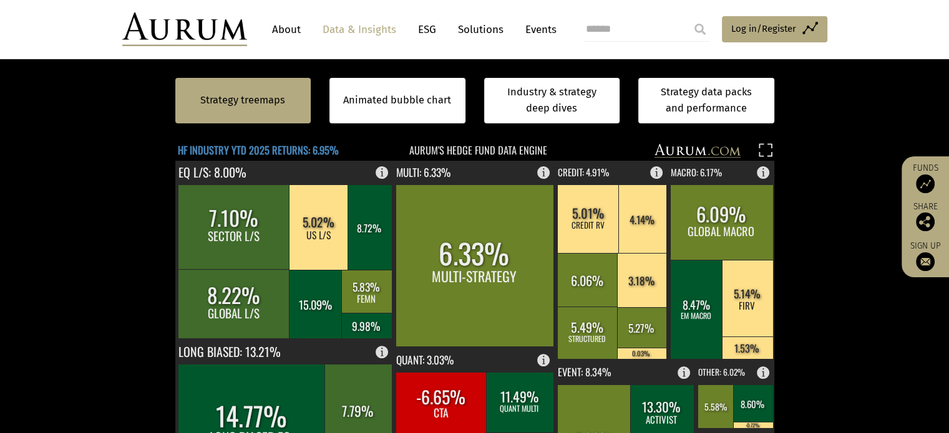
click at [332, 158] on text "HF INDUSTRY YTD 2025 RETURNS: 6.95%" at bounding box center [258, 151] width 161 height 16
click at [841, 316] on section "Strategy treemaps Animated bubble chart Industry & strategy deep dives Strategy…" at bounding box center [474, 396] width 949 height 846
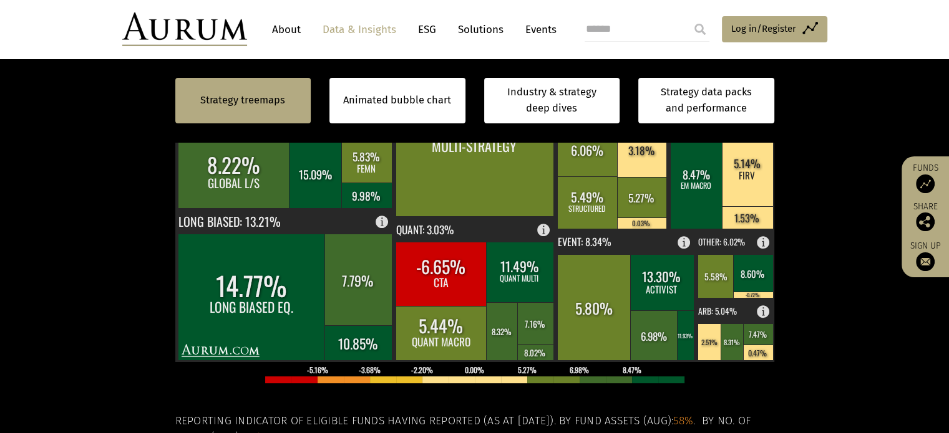
scroll to position [466, 0]
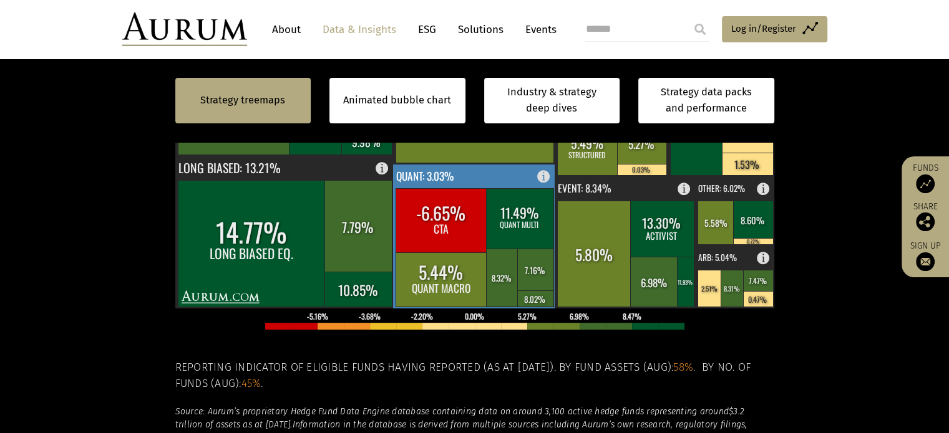
click at [437, 184] on text "QUANT: 3.03%" at bounding box center [424, 176] width 57 height 16
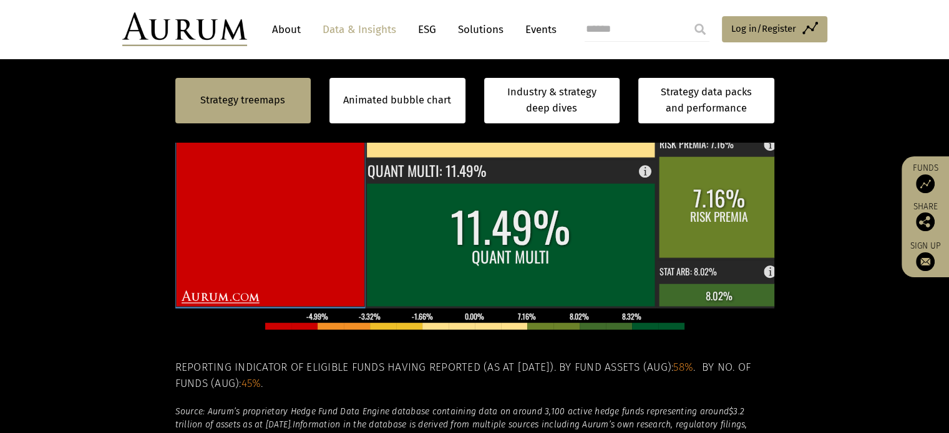
scroll to position [279, 0]
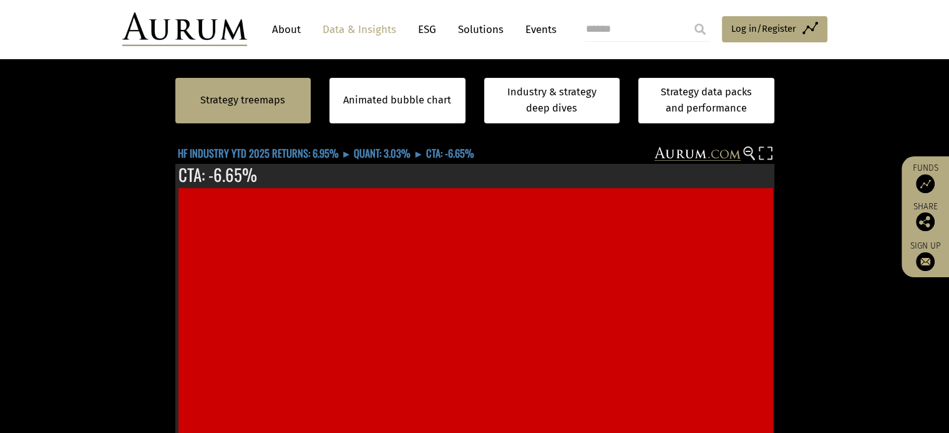
click at [398, 162] on text "HF INDUSTRY YTD 2025 RETURNS: 6.95% ► QUANT: 3.03% ► CTA: -6.65%" at bounding box center [326, 154] width 296 height 16
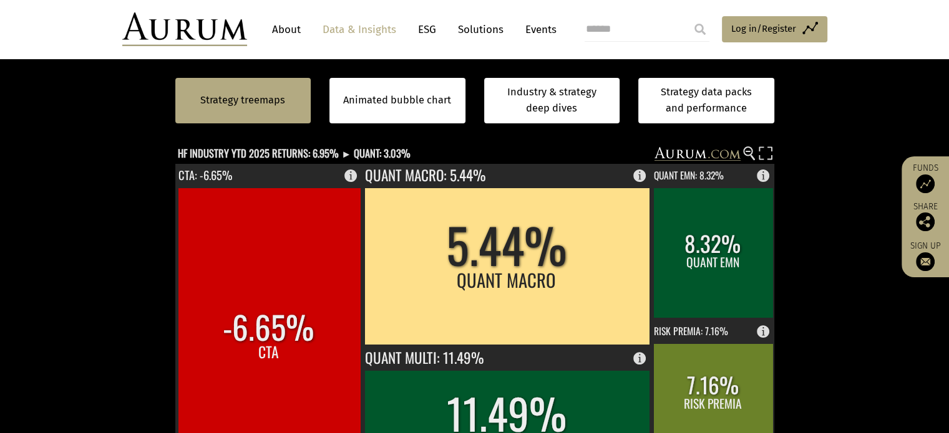
click at [863, 326] on section "Strategy treemaps Animated bubble chart Industry & strategy deep dives Strategy…" at bounding box center [474, 399] width 949 height 846
click at [827, 367] on section "Strategy treemaps Animated bubble chart Industry & strategy deep dives Strategy…" at bounding box center [474, 399] width 949 height 846
click at [513, 138] on div "How to navigate the treemap Hovering over one of the coloured boxes in the char…" at bounding box center [474, 123] width 599 height 29
click at [77, 155] on section "Strategy treemaps Animated bubble chart Industry & strategy deep dives Strategy…" at bounding box center [474, 399] width 949 height 846
click at [748, 161] on g at bounding box center [748, 154] width 11 height 14
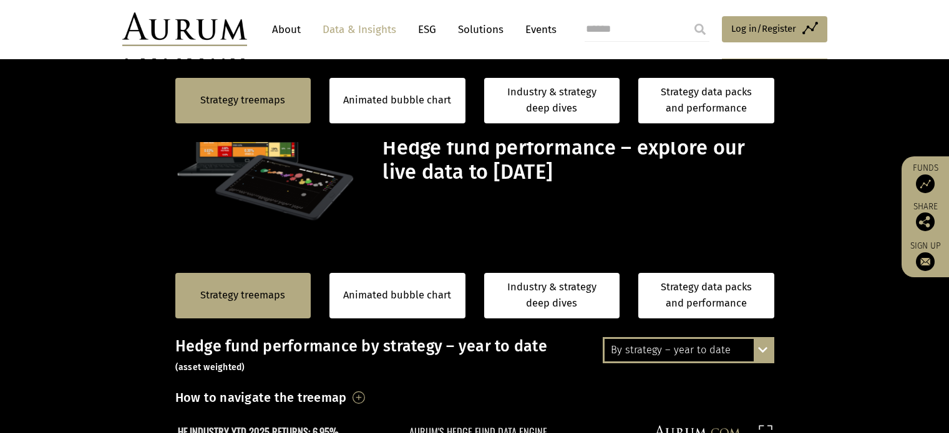
scroll to position [279, 0]
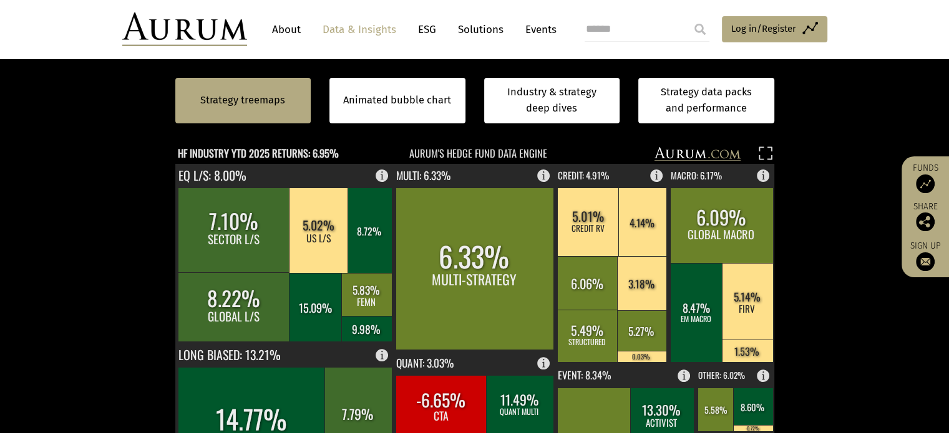
click at [849, 384] on section "Strategy treemaps Animated bubble chart Industry & strategy deep dives Strategy…" at bounding box center [474, 399] width 949 height 846
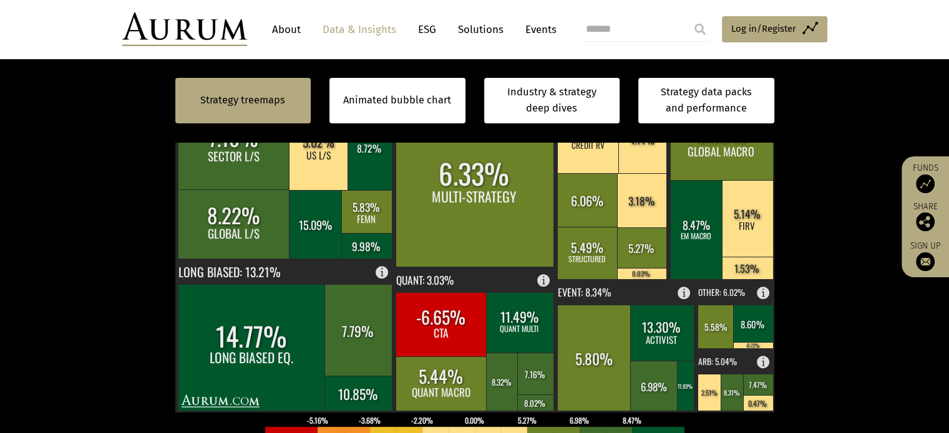
scroll to position [341, 0]
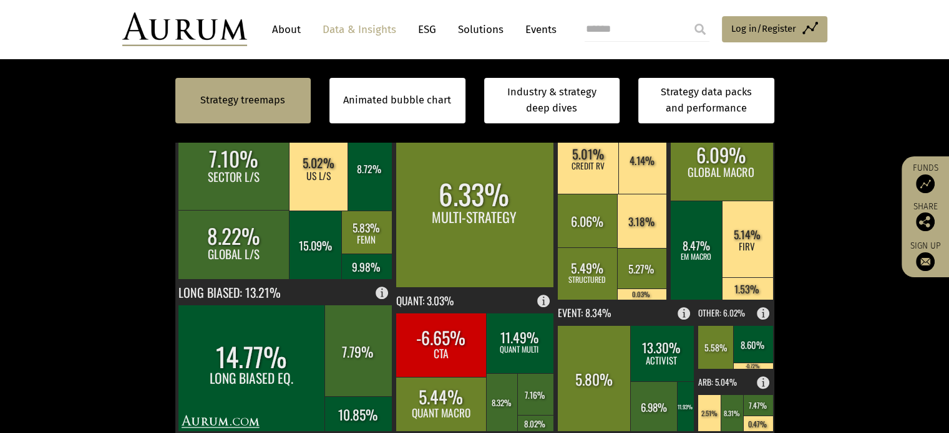
click at [851, 354] on section "Strategy treemaps Animated bubble chart Industry & strategy deep dives Strategy…" at bounding box center [474, 336] width 949 height 846
click at [855, 339] on section "Strategy treemaps Animated bubble chart Industry & strategy deep dives Strategy…" at bounding box center [474, 336] width 949 height 846
click at [831, 294] on section "Strategy treemaps Animated bubble chart Industry & strategy deep dives Strategy…" at bounding box center [474, 336] width 949 height 846
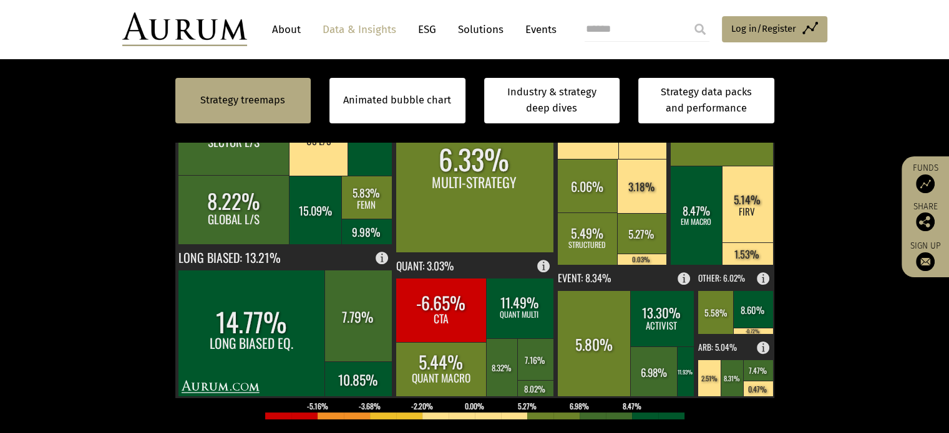
scroll to position [404, 0]
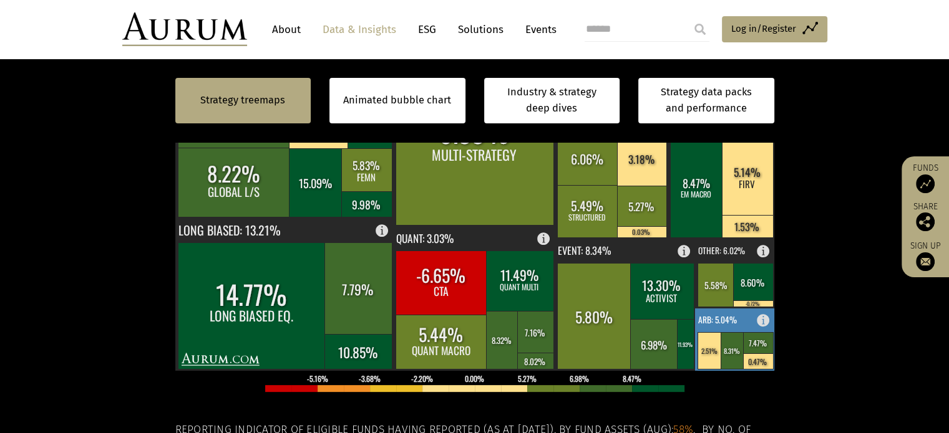
click at [738, 371] on rect at bounding box center [735, 340] width 80 height 62
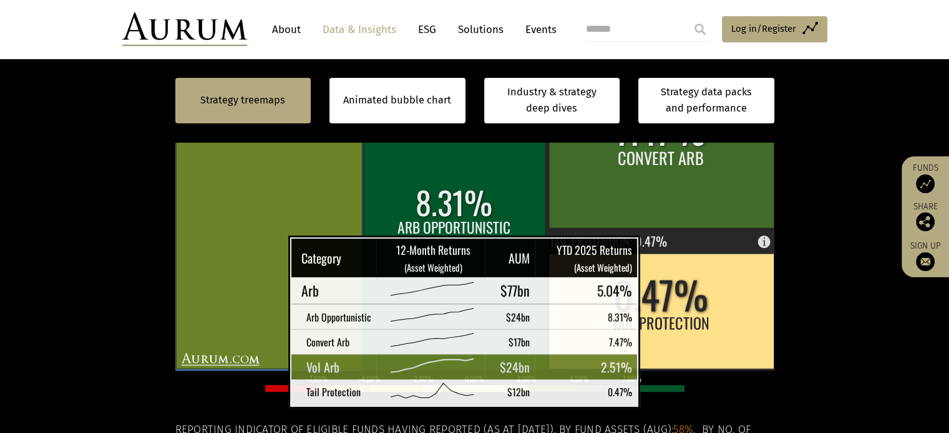
scroll to position [341, 0]
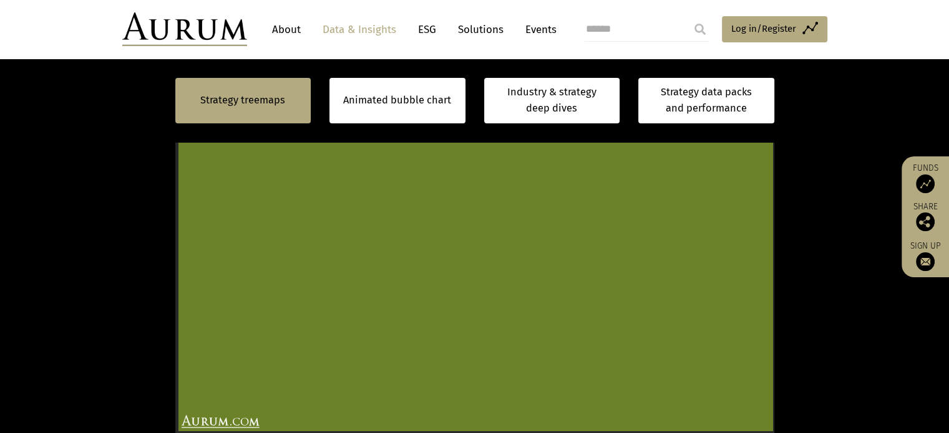
click at [818, 246] on section "Strategy treemaps Animated bubble chart Industry & strategy deep dives Strategy…" at bounding box center [474, 336] width 949 height 846
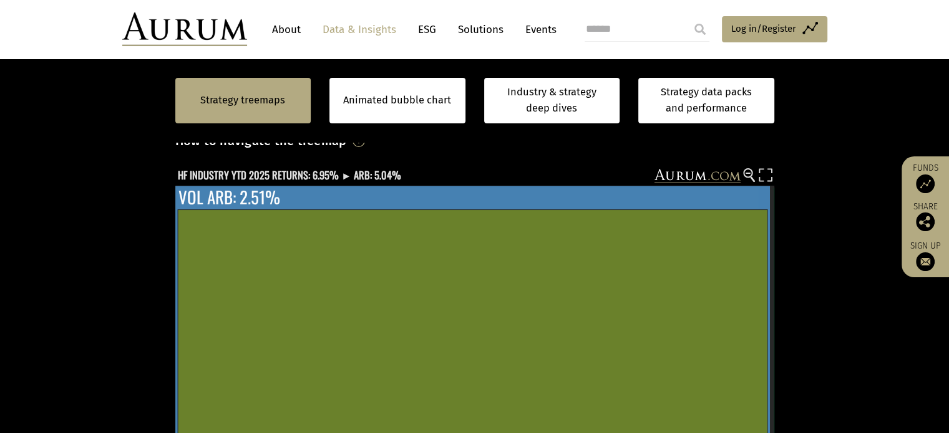
scroll to position [279, 0]
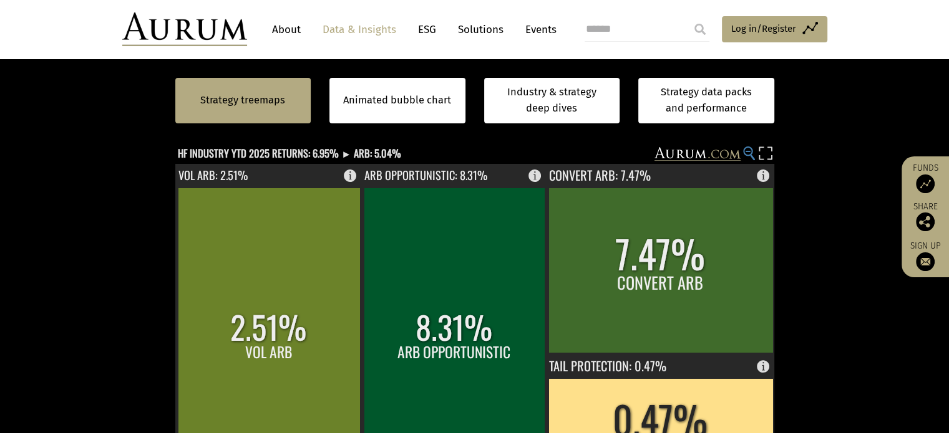
click at [746, 152] on icon at bounding box center [747, 151] width 5 height 1
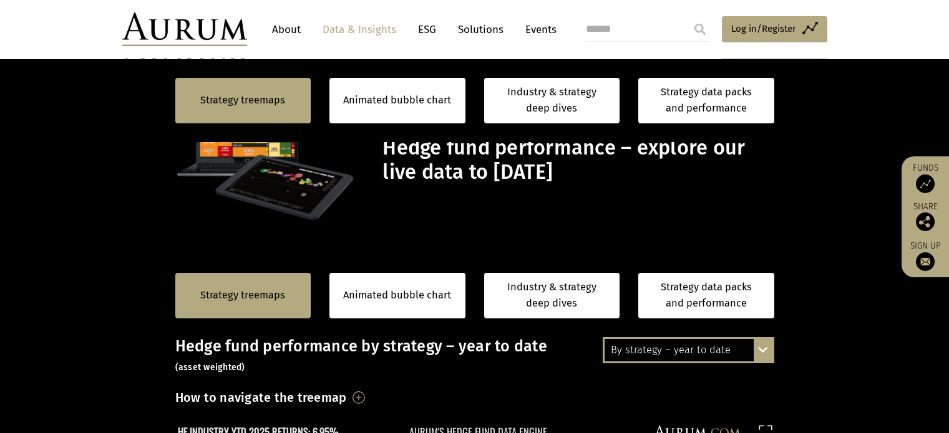
scroll to position [341, 0]
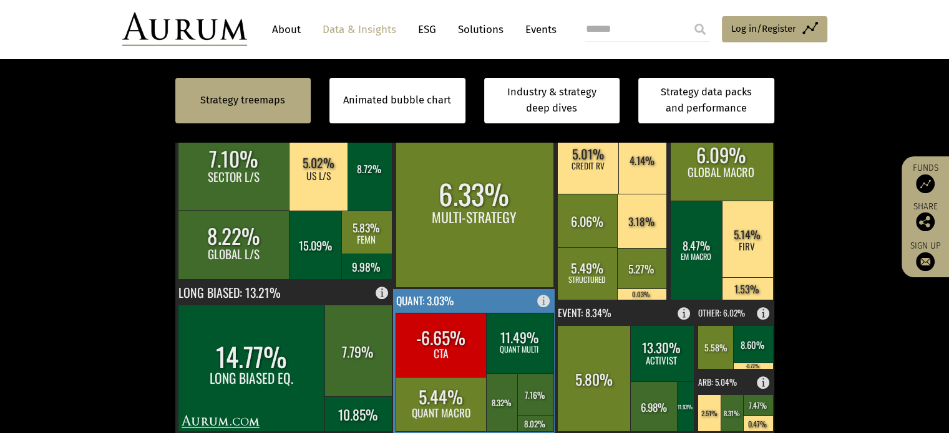
click at [506, 360] on rect at bounding box center [474, 361] width 163 height 144
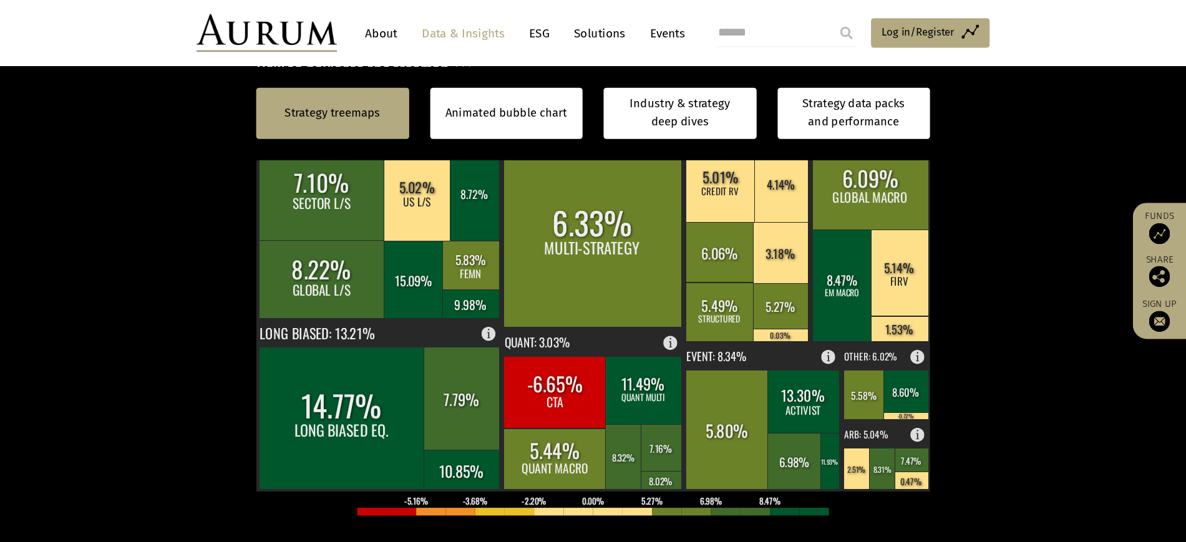
scroll to position [337, 0]
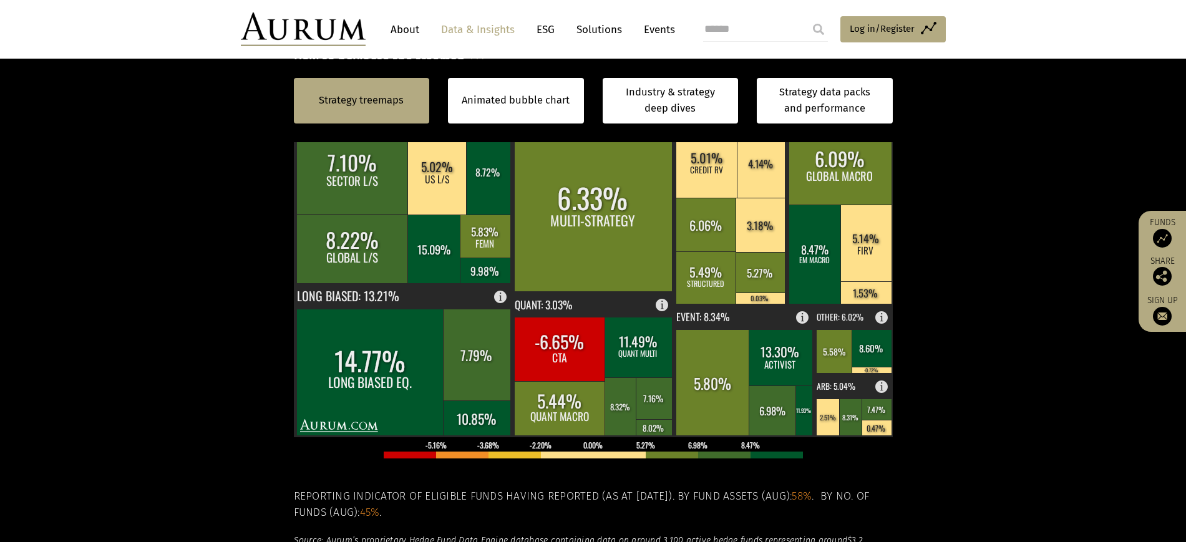
drag, startPoint x: 914, startPoint y: 0, endPoint x: 237, endPoint y: 234, distance: 716.7
click at [217, 236] on section "Strategy treemaps Animated bubble chart Industry & strategy deep dives Strategy…" at bounding box center [593, 340] width 1186 height 846
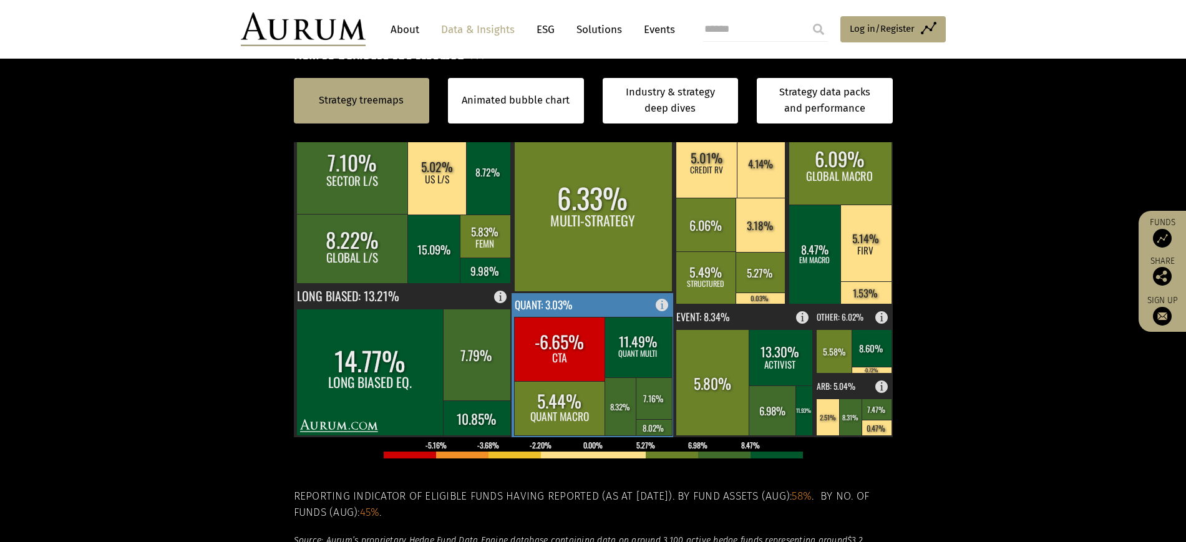
click at [599, 358] on rect at bounding box center [592, 365] width 163 height 144
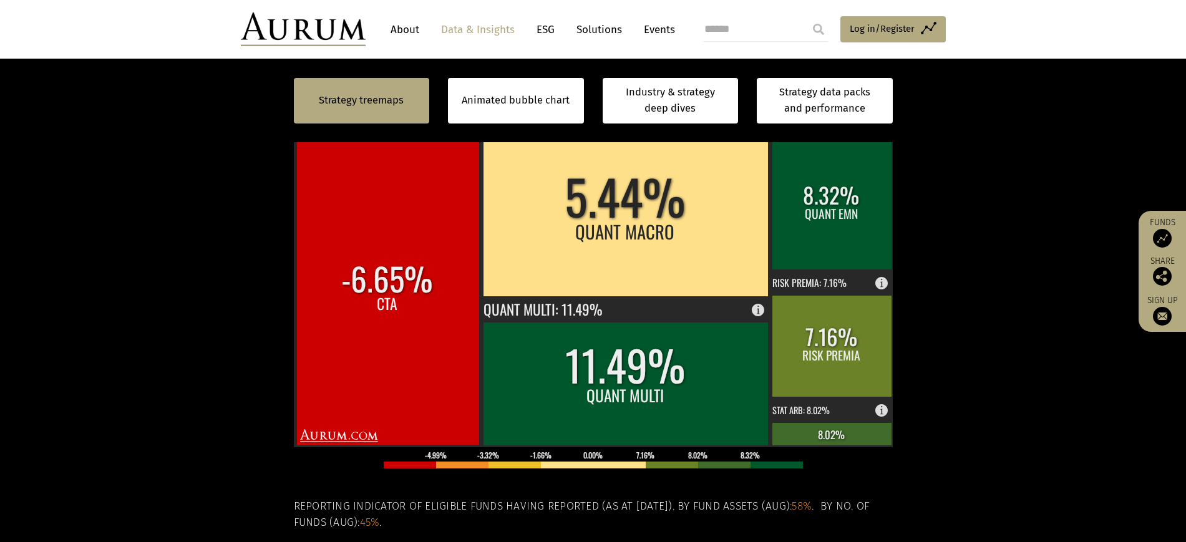
scroll to position [319, 0]
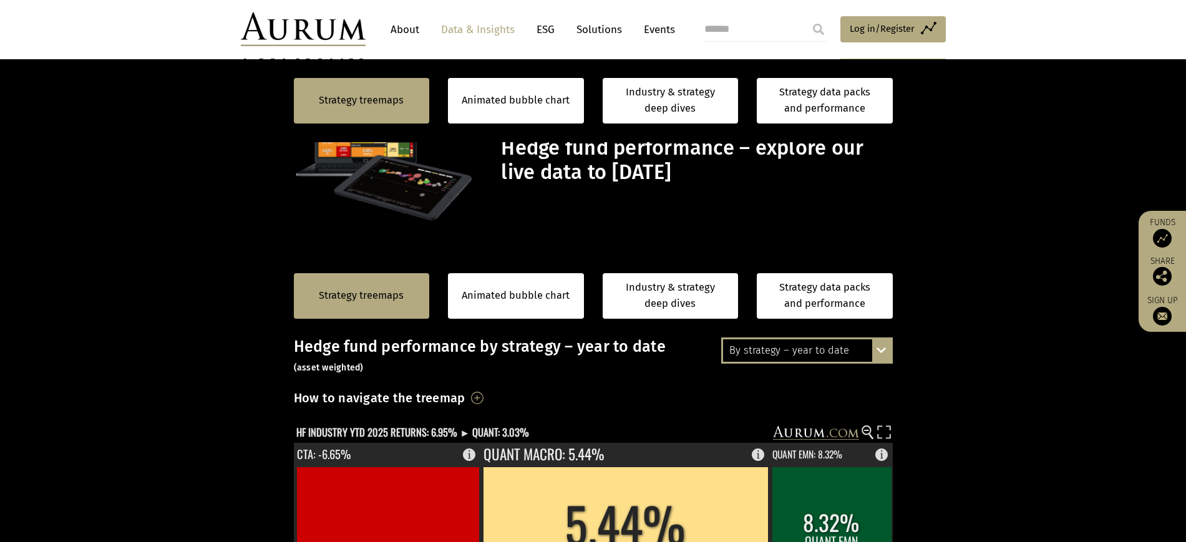
scroll to position [319, 0]
